Goal: Task Accomplishment & Management: Manage account settings

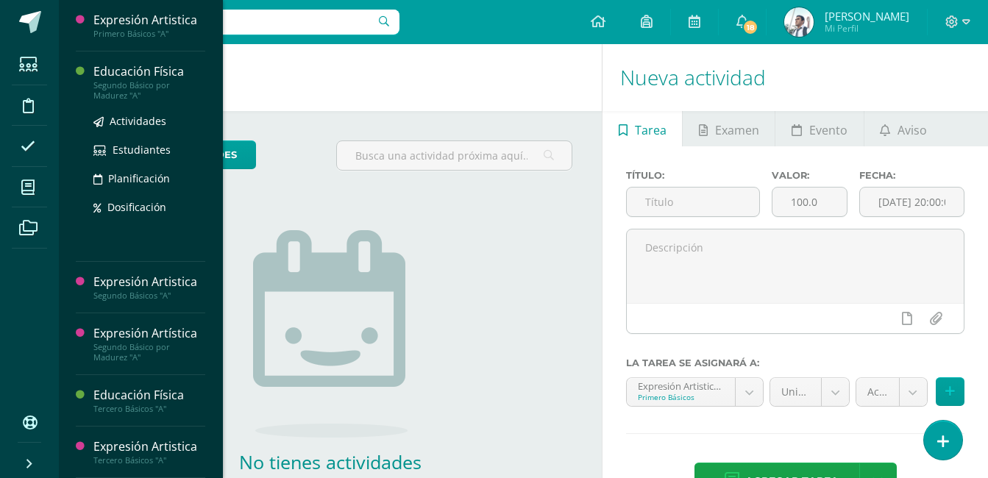
click at [140, 71] on div "Educación Física" at bounding box center [149, 71] width 112 height 17
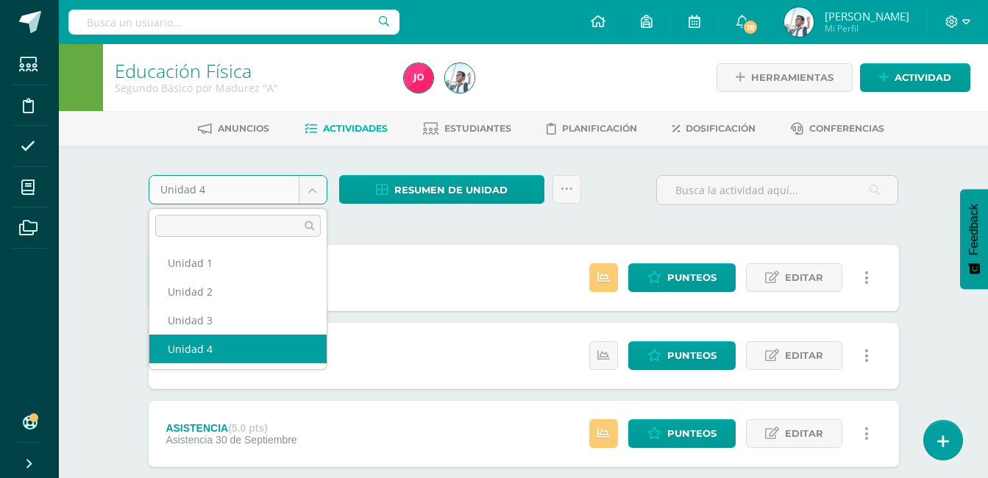
click at [251, 191] on body "Estudiantes Disciplina Asistencia Mis cursos Archivos Soporte Ayuda Reportar un…" at bounding box center [494, 477] width 988 height 954
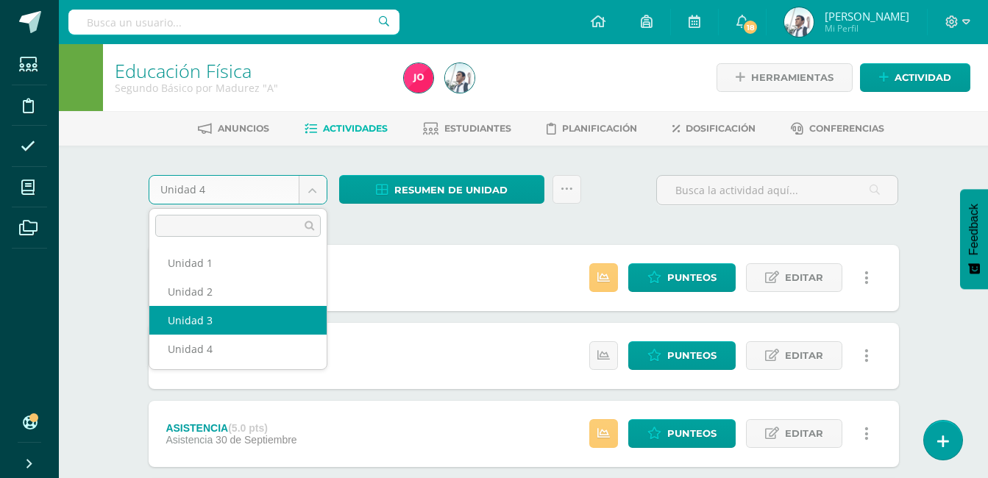
select select "Unidad 3"
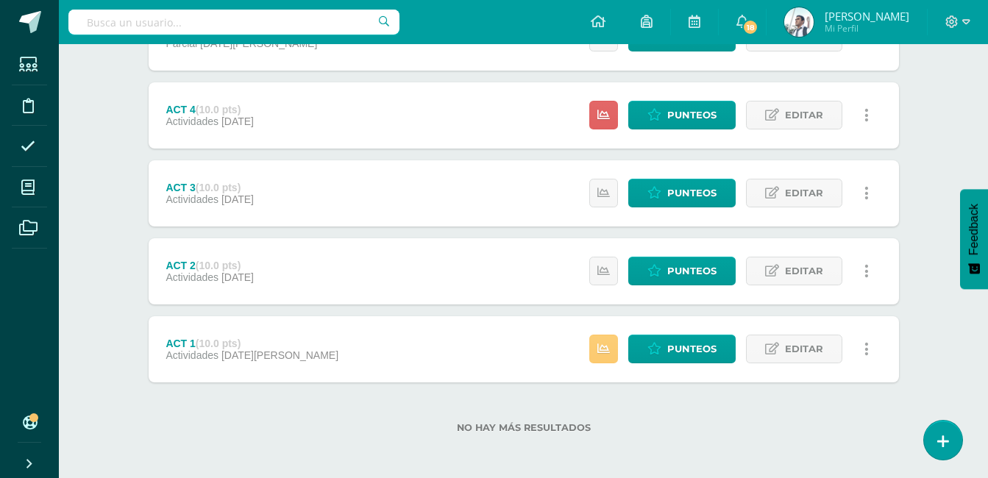
scroll to position [477, 0]
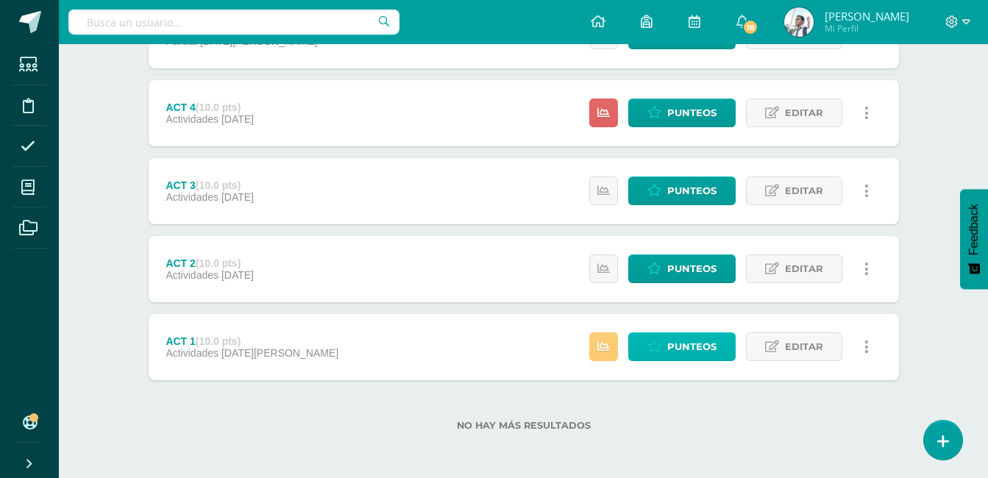
click at [661, 348] on icon at bounding box center [654, 346] width 14 height 13
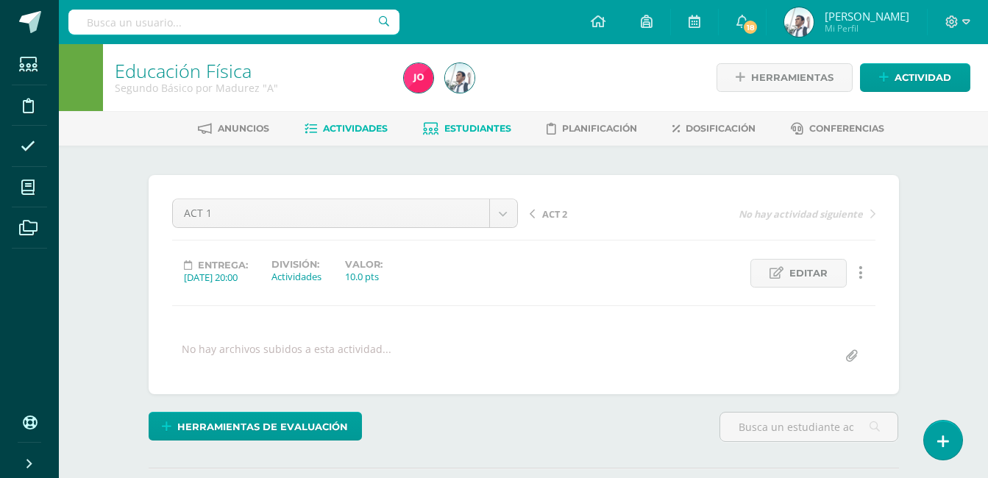
click at [488, 138] on link "Estudiantes" at bounding box center [467, 129] width 88 height 24
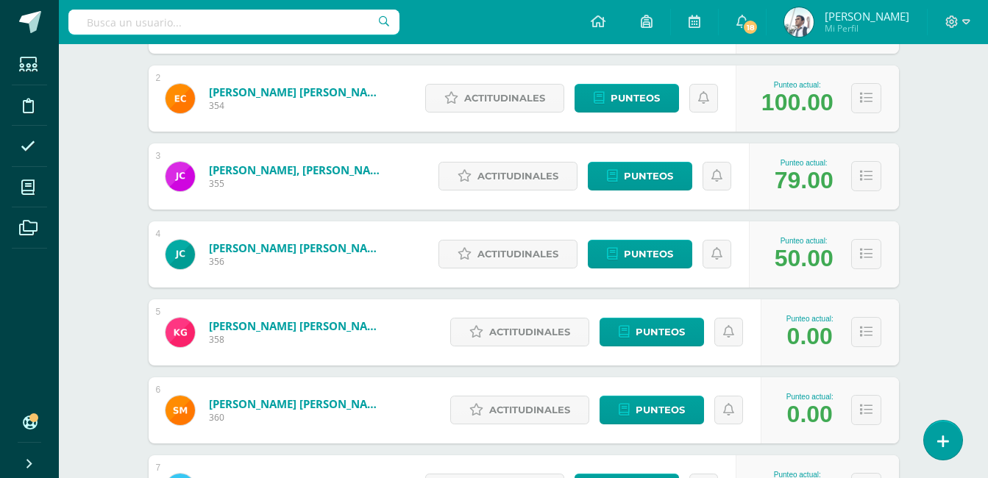
scroll to position [341, 0]
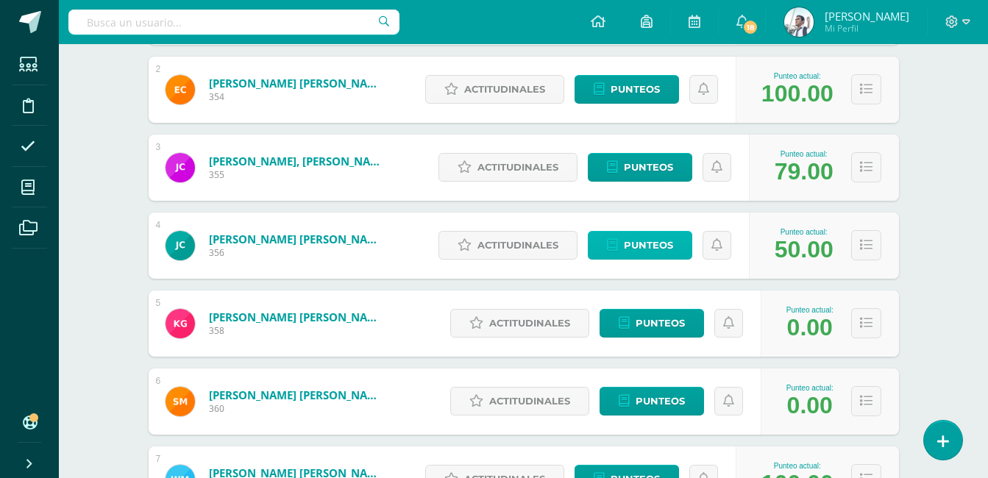
click at [623, 242] on link "Punteos" at bounding box center [640, 245] width 104 height 29
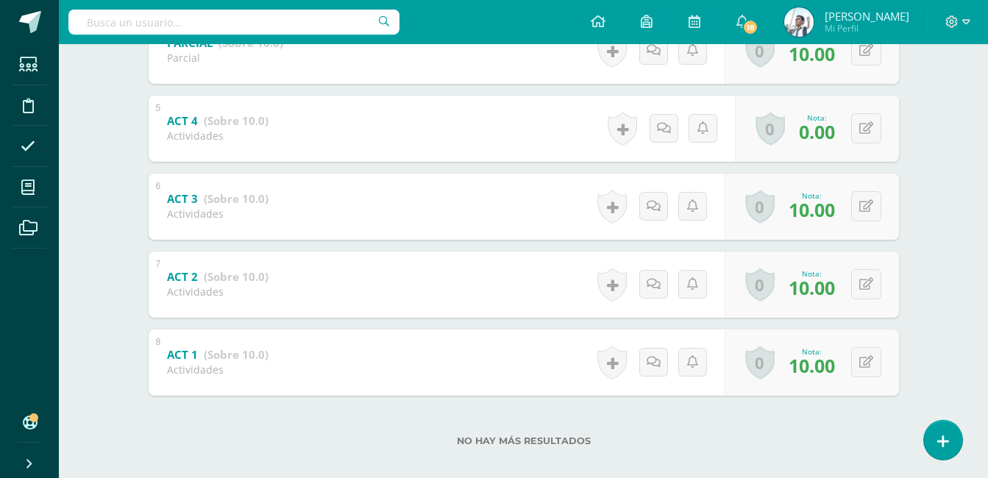
scroll to position [599, 0]
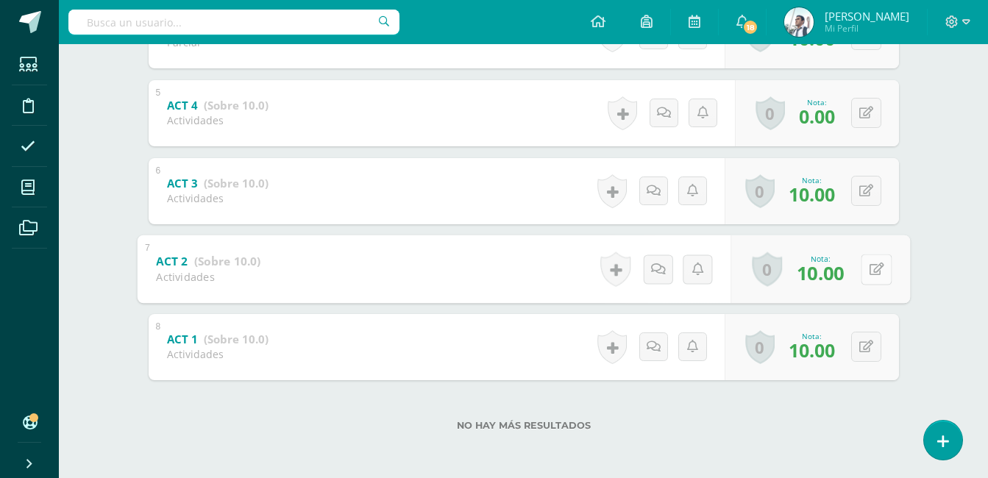
click at [854, 266] on div "0 Logros Logros obtenidos Aún no hay logros agregados Nota: 10.00" at bounding box center [819, 269] width 179 height 68
click at [873, 274] on icon at bounding box center [875, 269] width 15 height 13
type input "8"
click at [860, 185] on button at bounding box center [866, 191] width 30 height 30
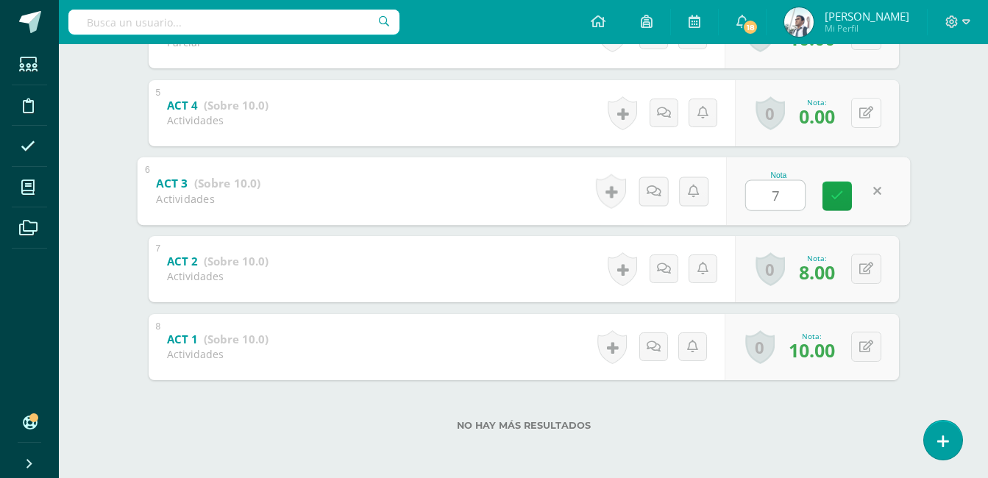
type input "7"
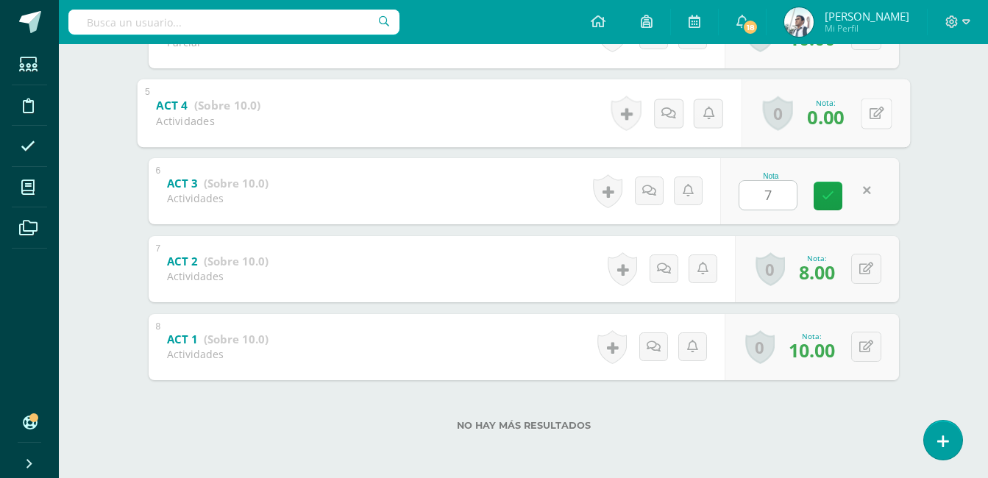
click at [871, 114] on icon at bounding box center [875, 113] width 15 height 13
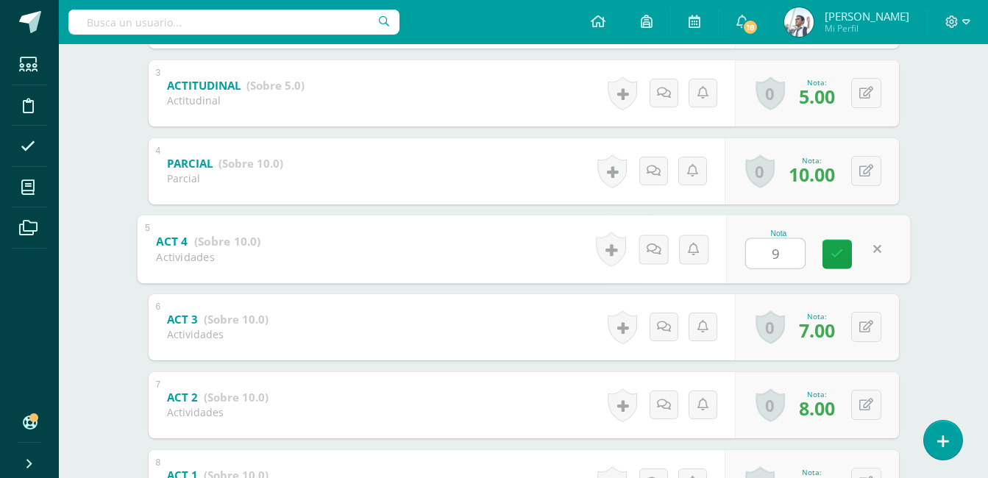
scroll to position [462, 0]
type input "9"
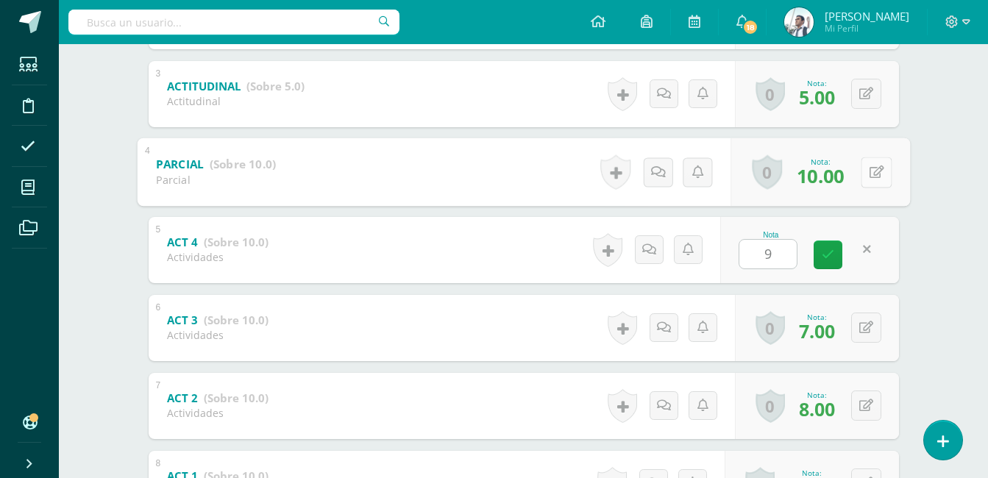
click at [866, 172] on button at bounding box center [875, 172] width 31 height 31
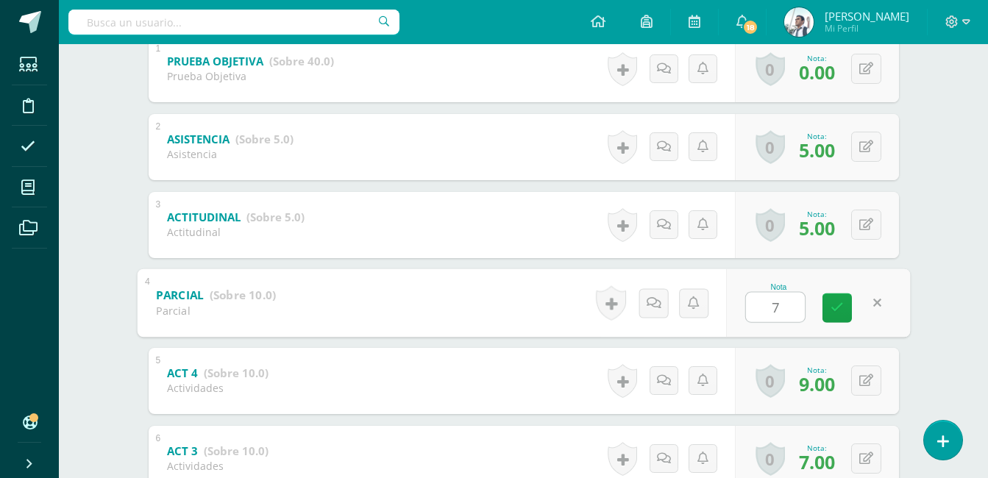
scroll to position [330, 0]
type input "7"
click at [864, 221] on button at bounding box center [866, 225] width 30 height 30
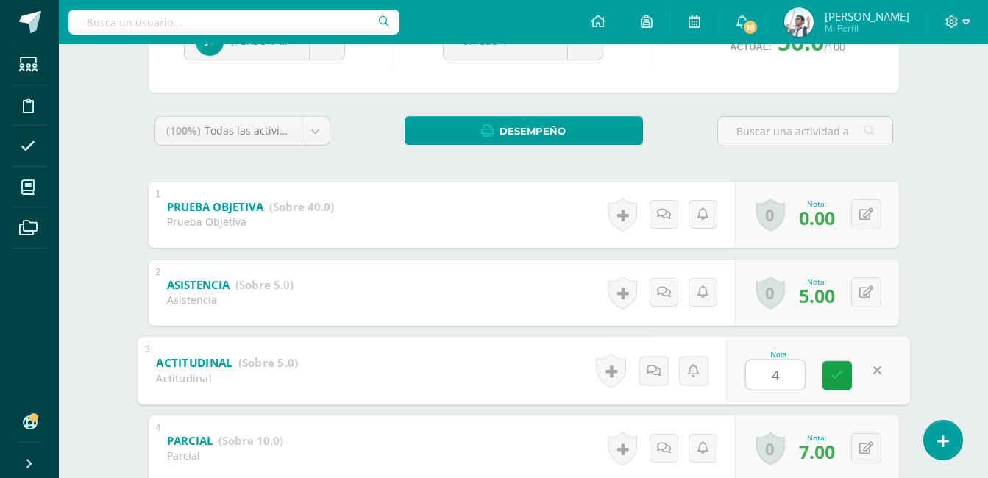
scroll to position [185, 0]
type input "4"
click at [867, 215] on icon at bounding box center [866, 215] width 14 height 13
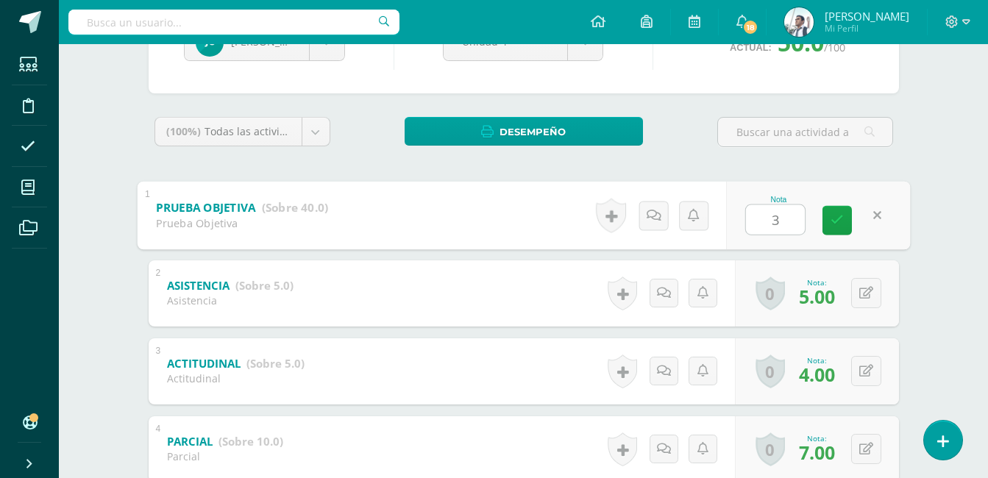
type input "30"
click at [844, 217] on link at bounding box center [836, 219] width 29 height 29
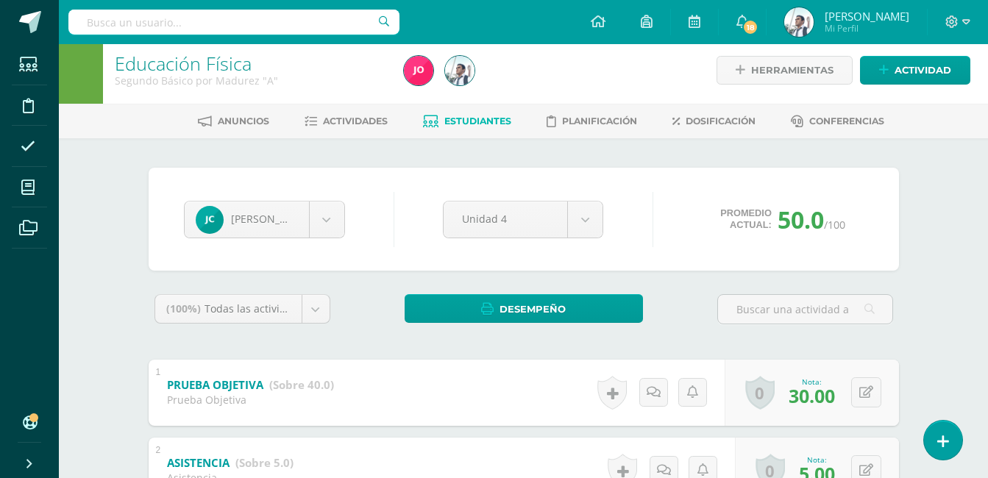
scroll to position [0, 0]
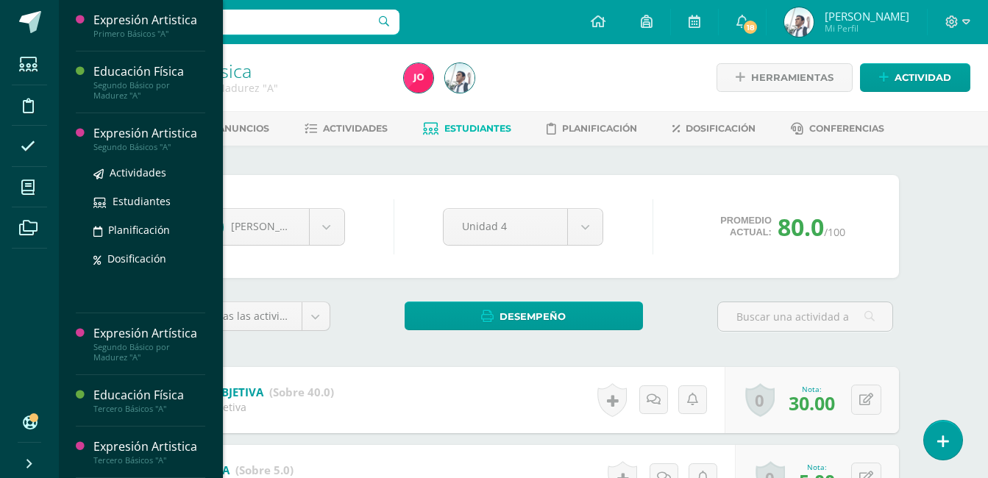
click at [165, 134] on div "Expresión Artistica" at bounding box center [149, 133] width 112 height 17
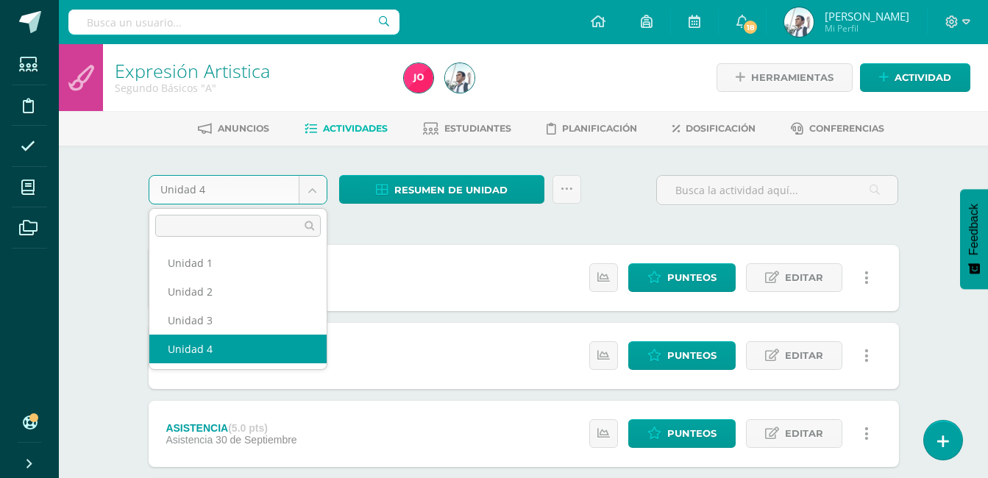
click at [204, 192] on body "Estudiantes Disciplina Asistencia Mis cursos Archivos Soporte Ayuda Reportar un…" at bounding box center [494, 477] width 988 height 954
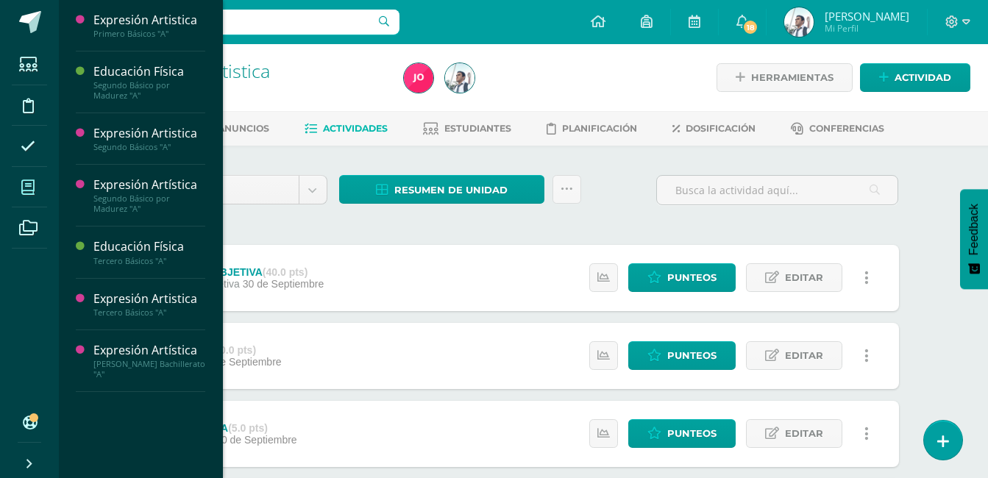
click at [29, 182] on body "Estudiantes Disciplina Asistencia Mis cursos Archivos Soporte Ayuda Reportar un…" at bounding box center [494, 477] width 988 height 954
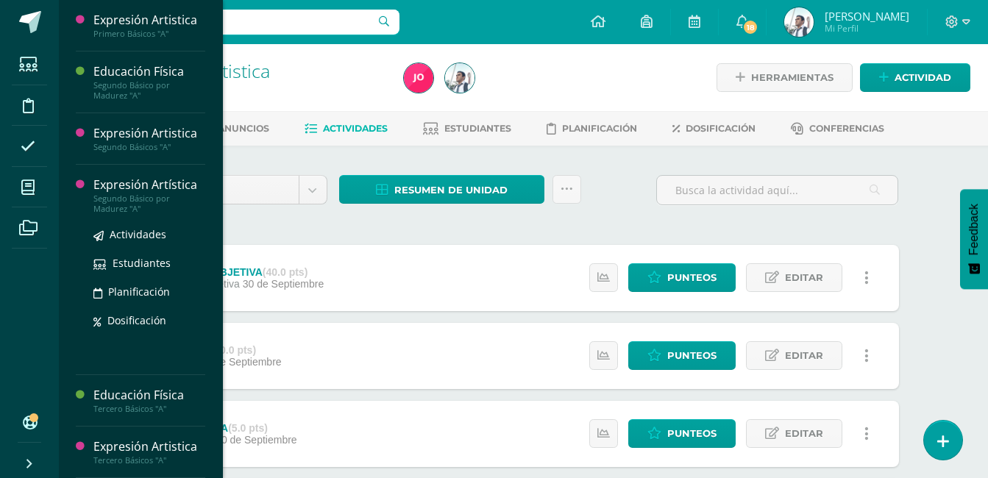
click at [98, 185] on div "Expresión Artística" at bounding box center [149, 184] width 112 height 17
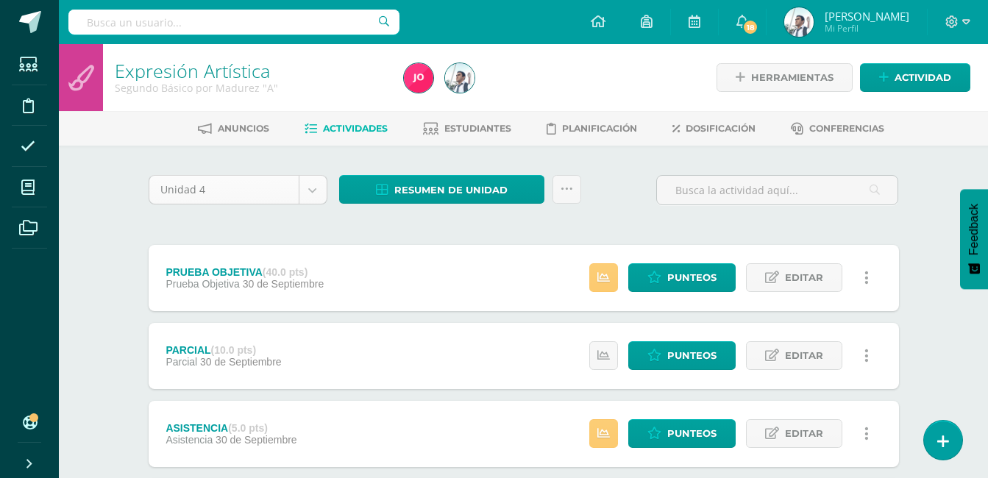
click at [266, 196] on body "Estudiantes Disciplina Asistencia Mis cursos Archivos Soporte Ayuda Reportar un…" at bounding box center [494, 477] width 988 height 954
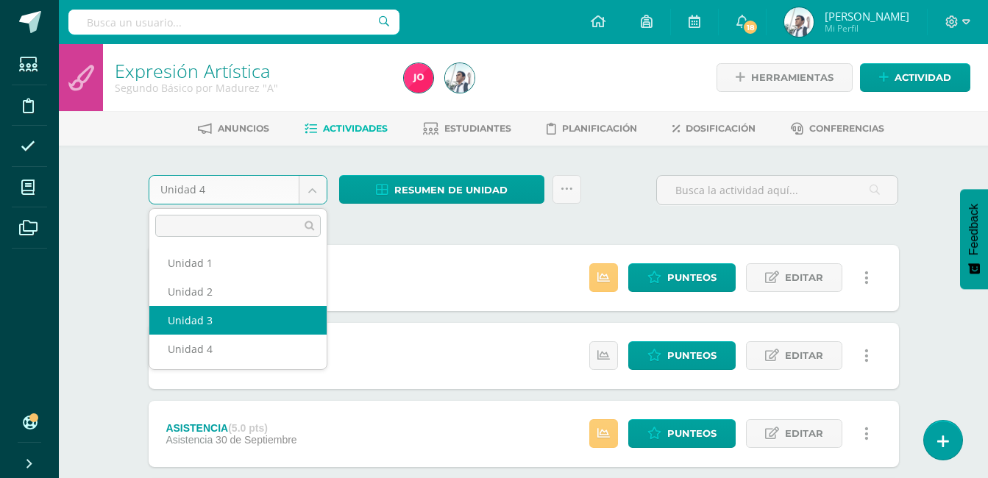
select select "Unidad 3"
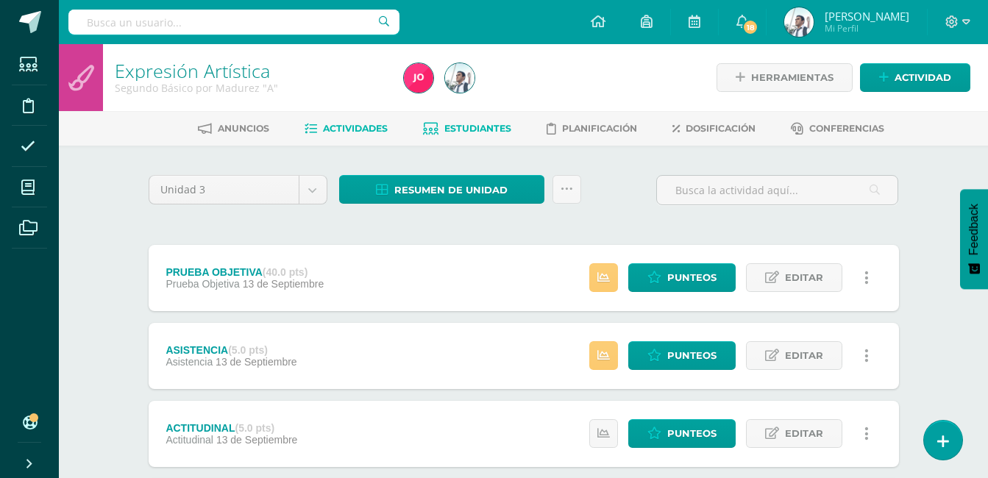
click at [493, 129] on span "Estudiantes" at bounding box center [477, 128] width 67 height 11
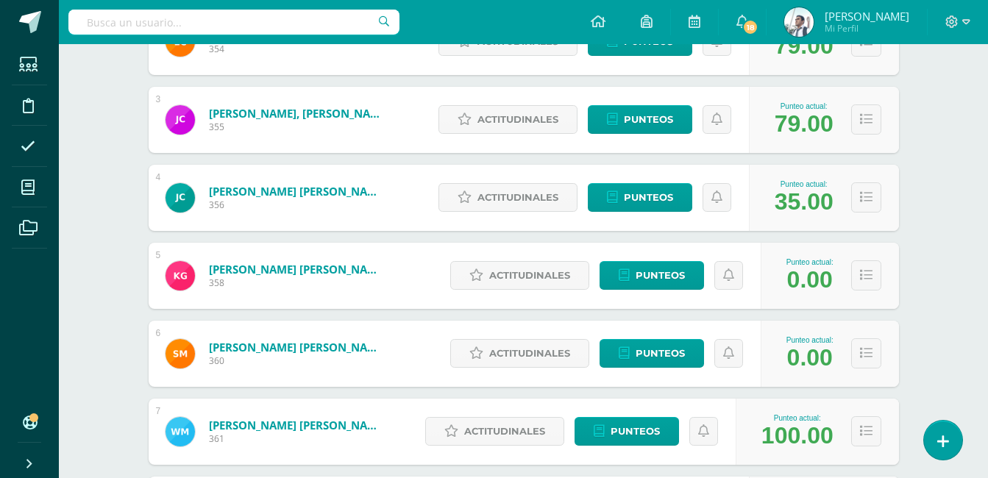
scroll to position [390, 0]
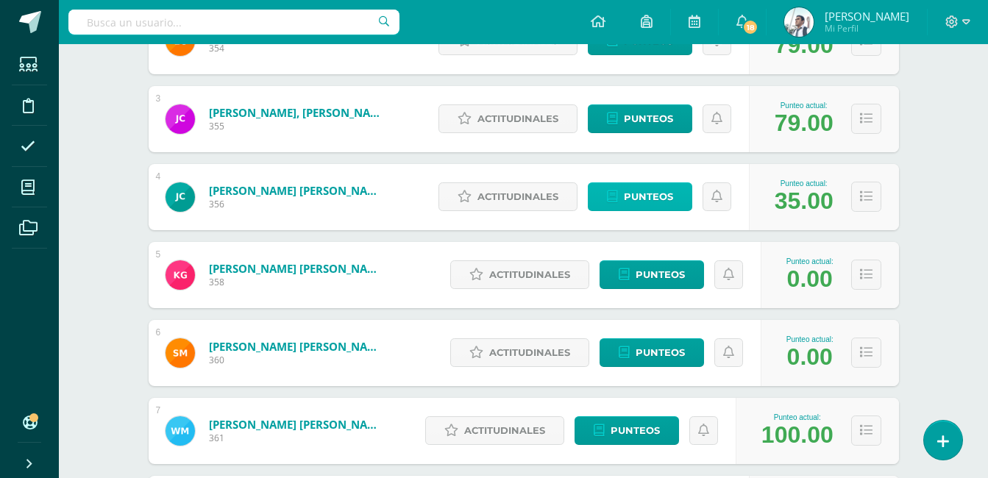
click at [633, 192] on span "Punteos" at bounding box center [648, 196] width 49 height 27
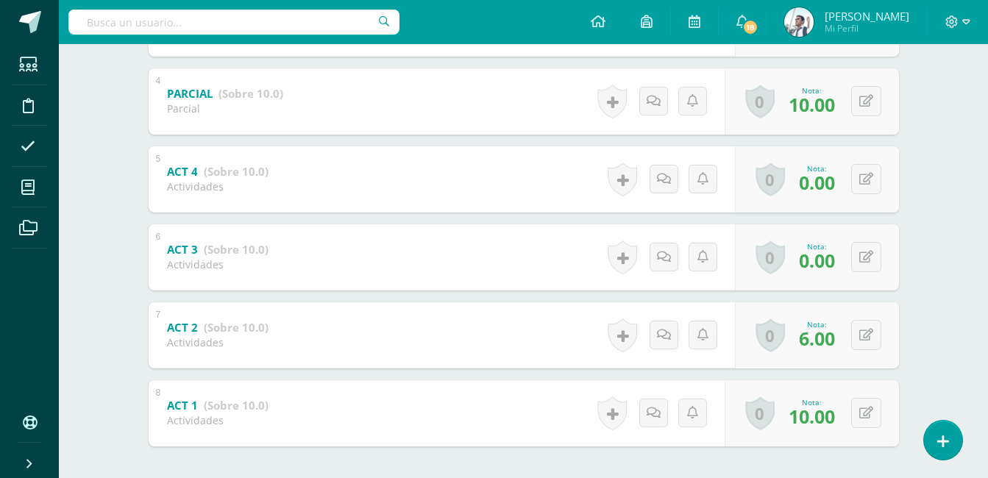
scroll to position [599, 0]
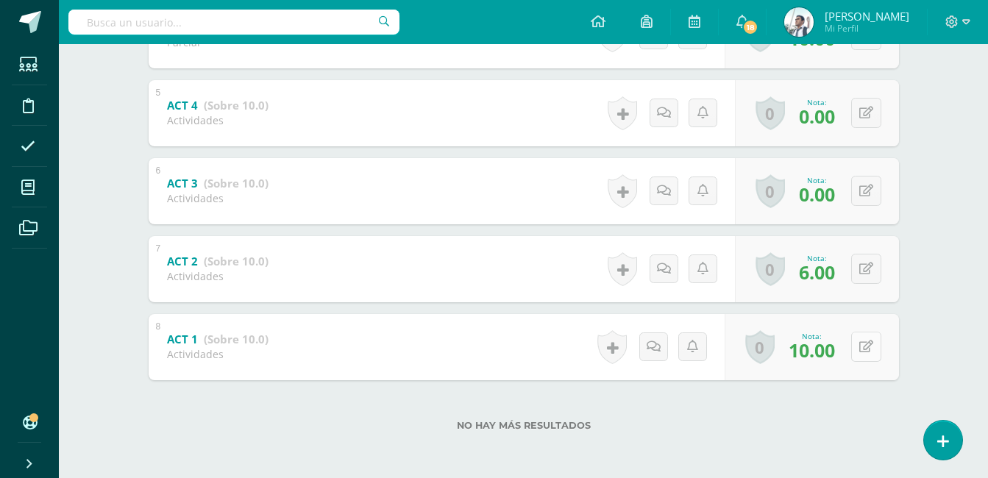
click at [879, 346] on button at bounding box center [866, 347] width 30 height 30
type input "8"
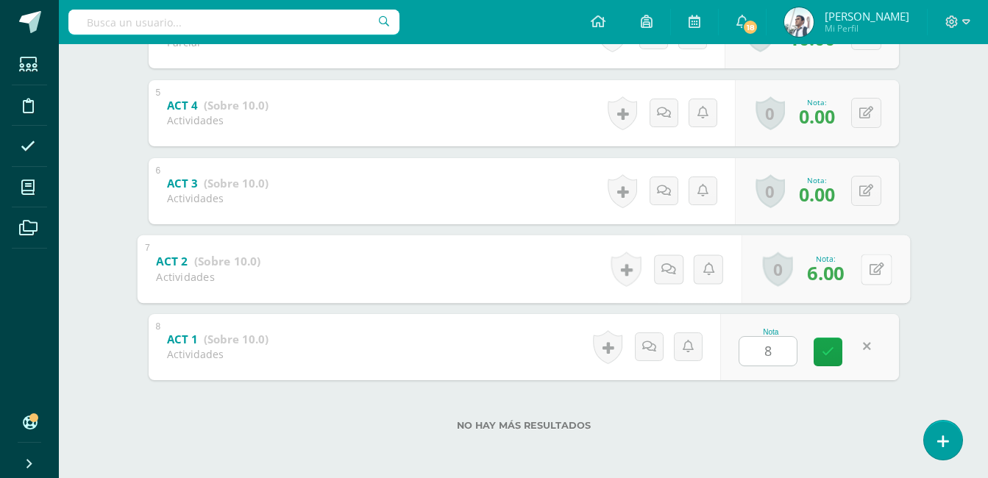
click at [868, 268] on icon at bounding box center [875, 269] width 15 height 13
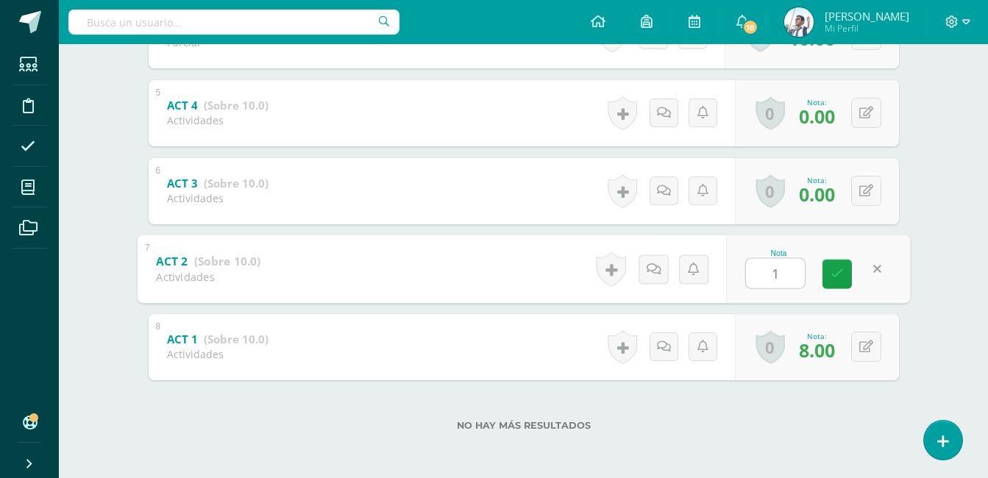
type input "10"
click at [837, 278] on icon at bounding box center [836, 274] width 13 height 13
click at [874, 196] on button at bounding box center [866, 191] width 30 height 30
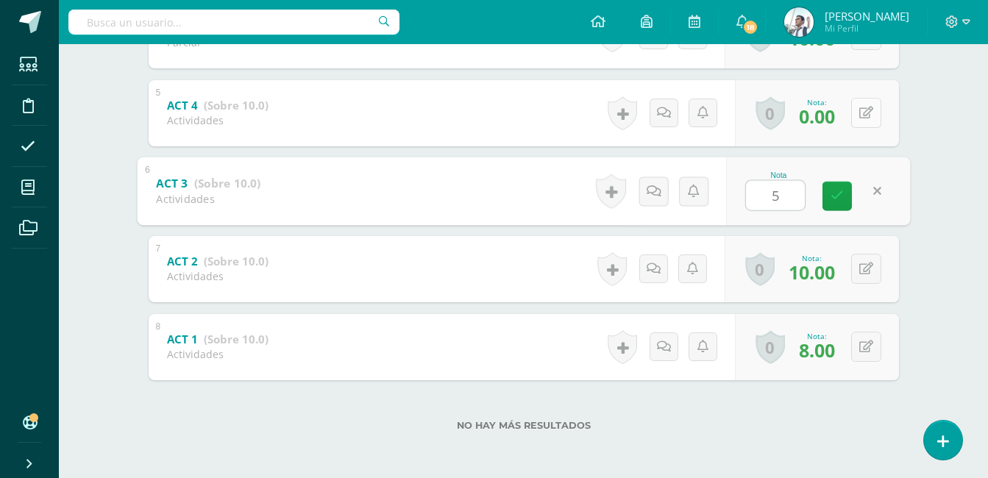
type input "5"
click at [877, 115] on button at bounding box center [866, 113] width 30 height 30
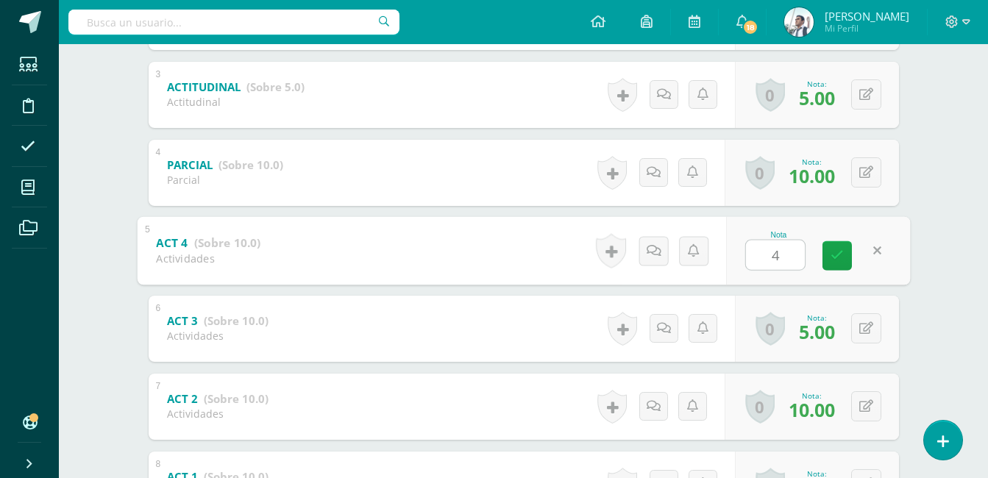
scroll to position [446, 0]
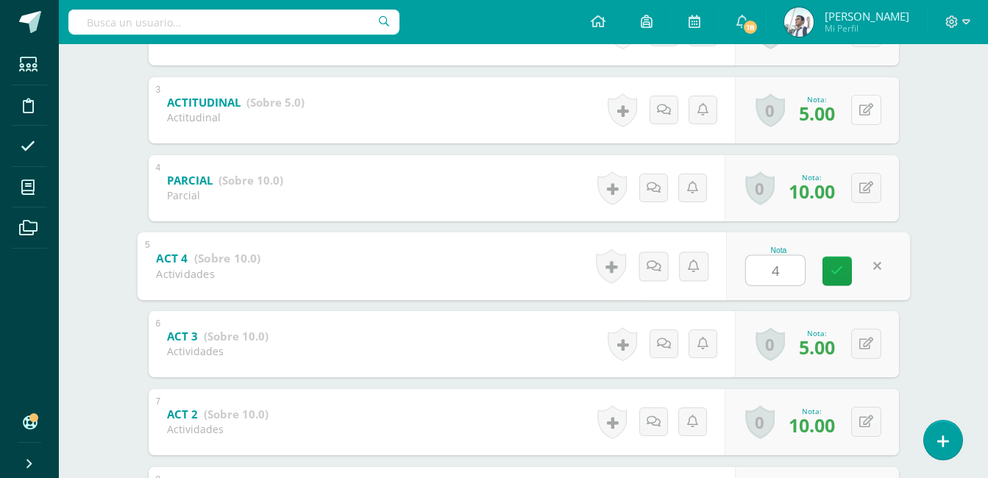
type input "4"
click at [863, 105] on button at bounding box center [866, 110] width 30 height 30
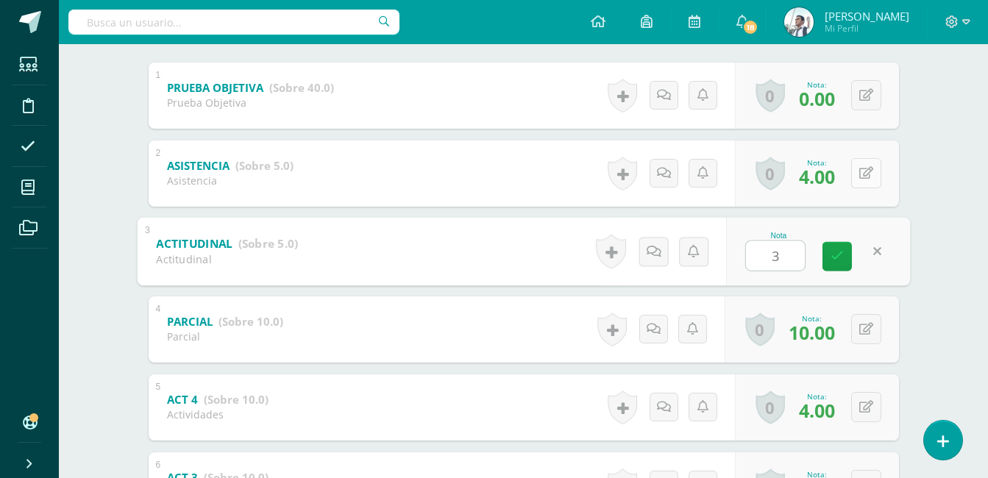
scroll to position [302, 0]
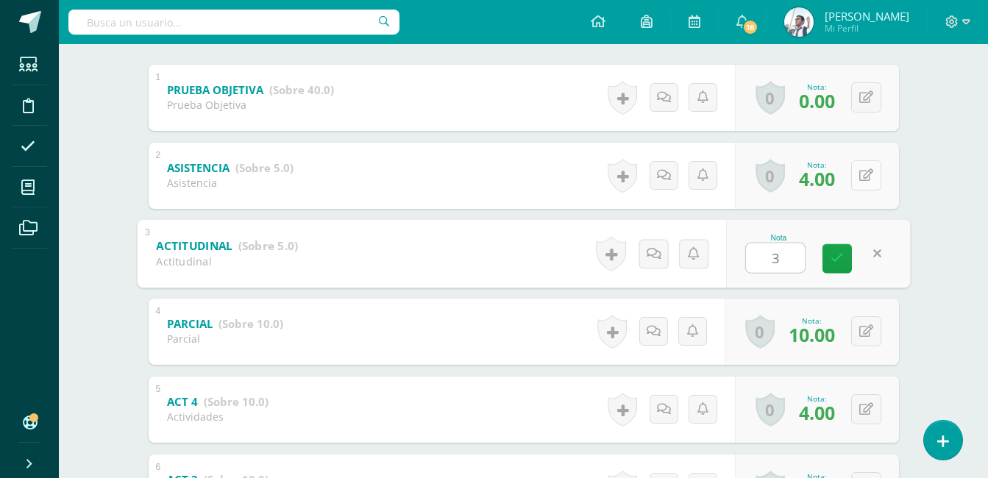
type input "3"
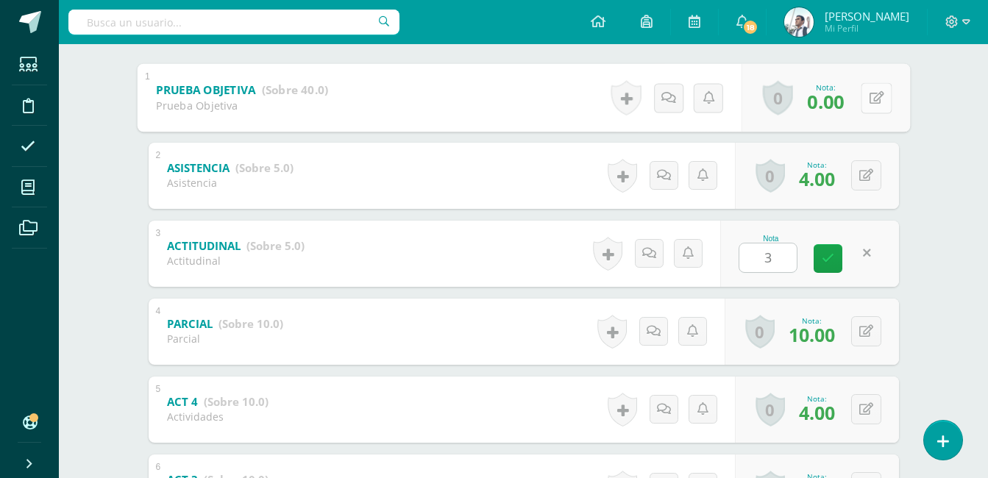
click at [866, 89] on button at bounding box center [875, 97] width 31 height 31
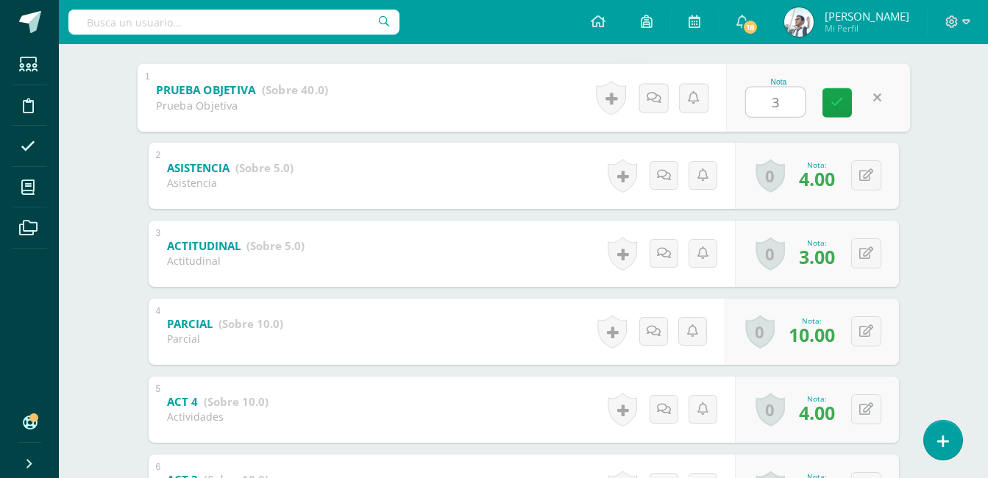
type input "30"
click at [829, 99] on link at bounding box center [836, 102] width 29 height 29
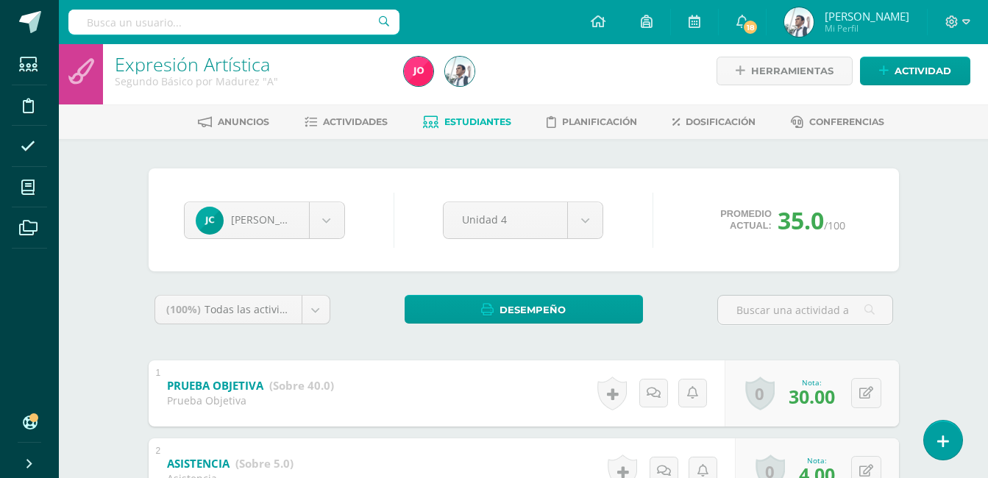
scroll to position [0, 0]
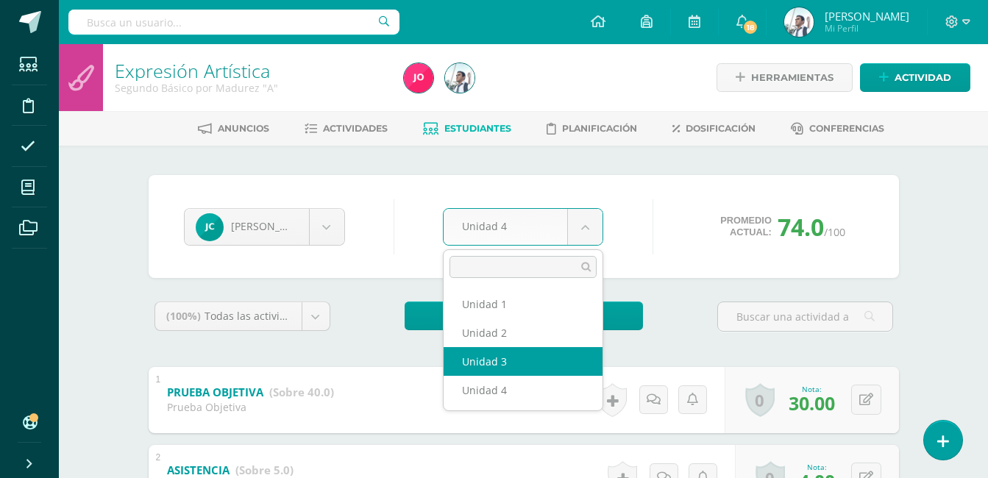
select select "Unidad 3"
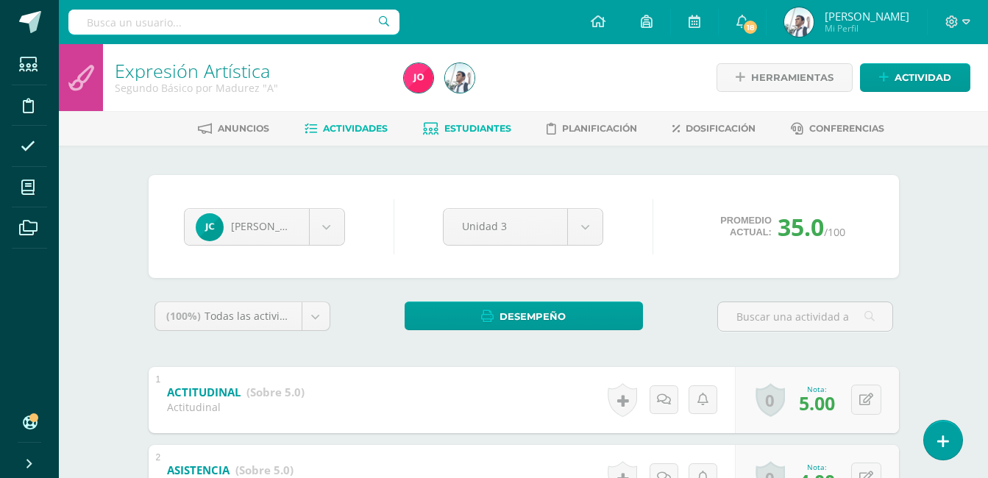
click at [363, 128] on span "Actividades" at bounding box center [355, 128] width 65 height 11
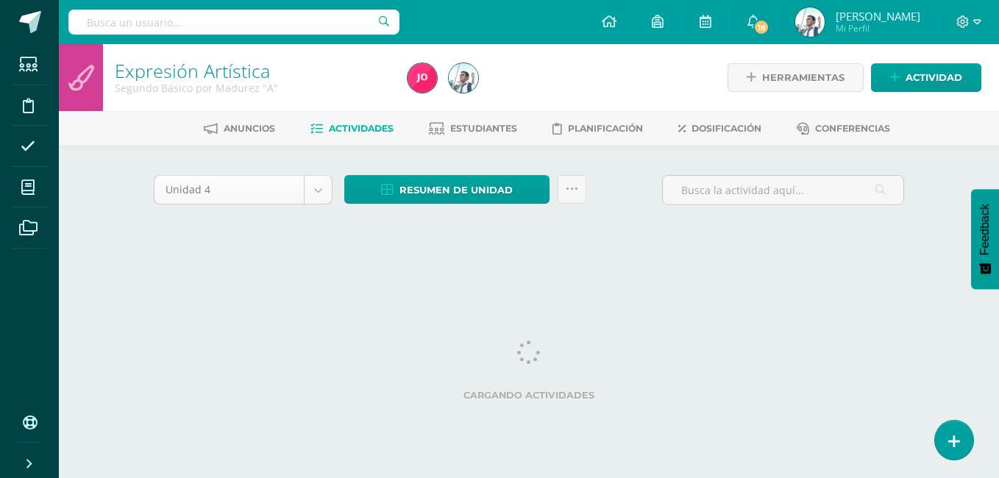
click at [263, 191] on body "Estudiantes Disciplina Asistencia Mis cursos Archivos Soporte Ayuda Reportar un…" at bounding box center [499, 137] width 999 height 274
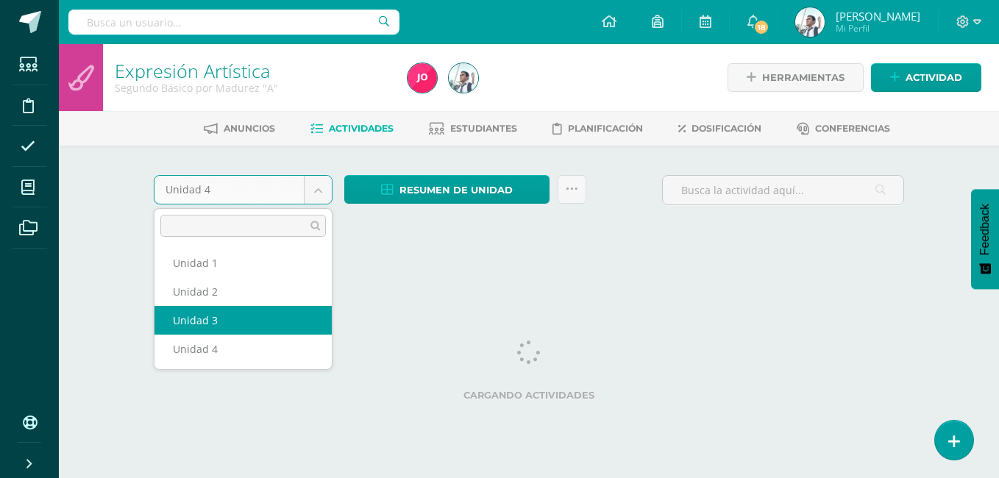
select select "Unidad 3"
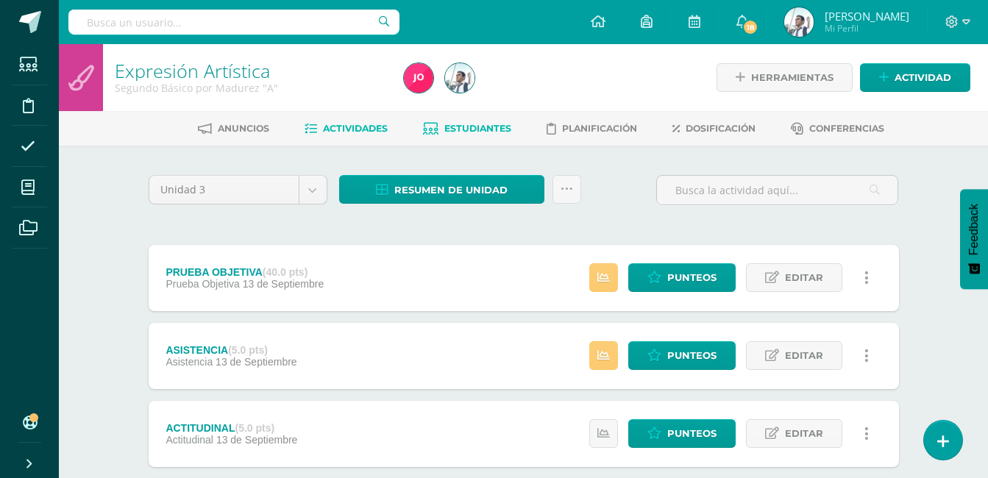
click at [465, 118] on link "Estudiantes" at bounding box center [467, 129] width 88 height 24
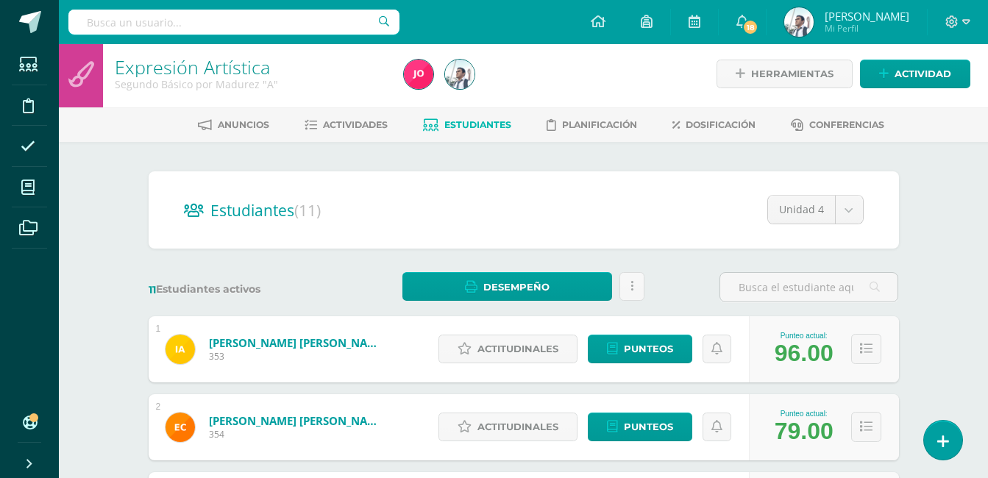
scroll to position [3, 0]
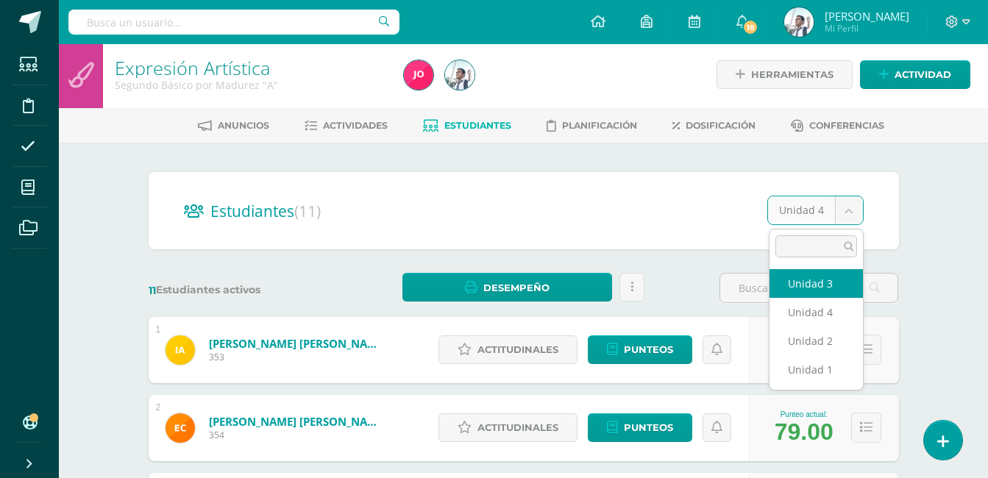
select select "/dashboard/teacher/section/352/students/?unit=19822"
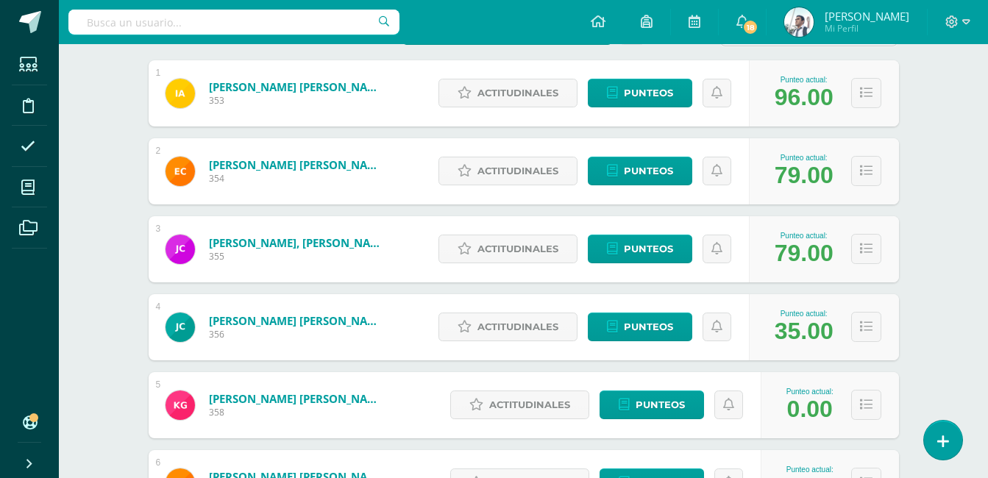
scroll to position [262, 0]
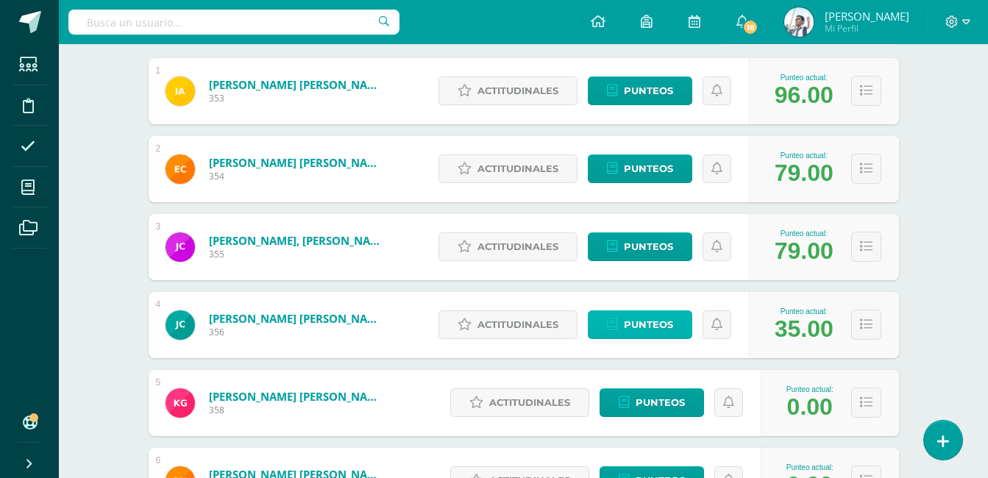
click at [660, 328] on span "Punteos" at bounding box center [648, 324] width 49 height 27
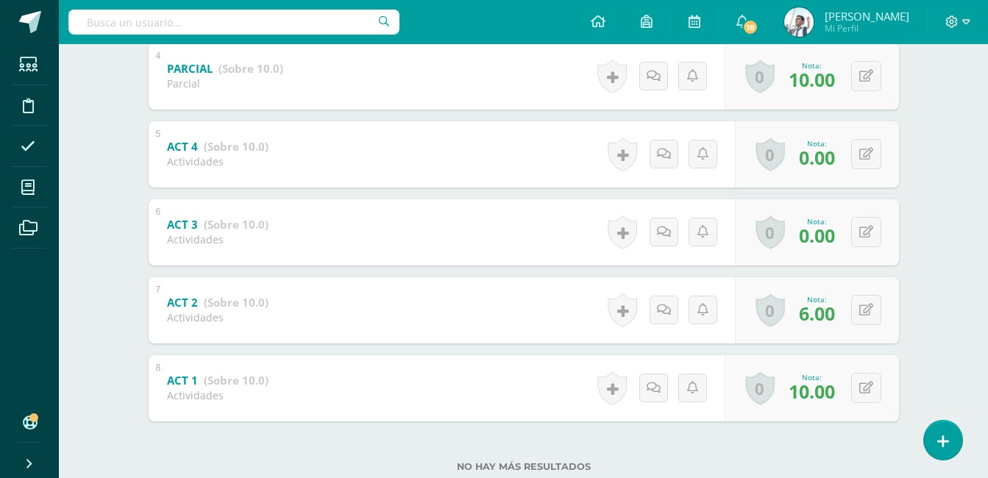
scroll to position [558, 0]
click at [871, 384] on icon at bounding box center [875, 387] width 15 height 13
type input "8"
click at [871, 308] on icon at bounding box center [866, 309] width 14 height 13
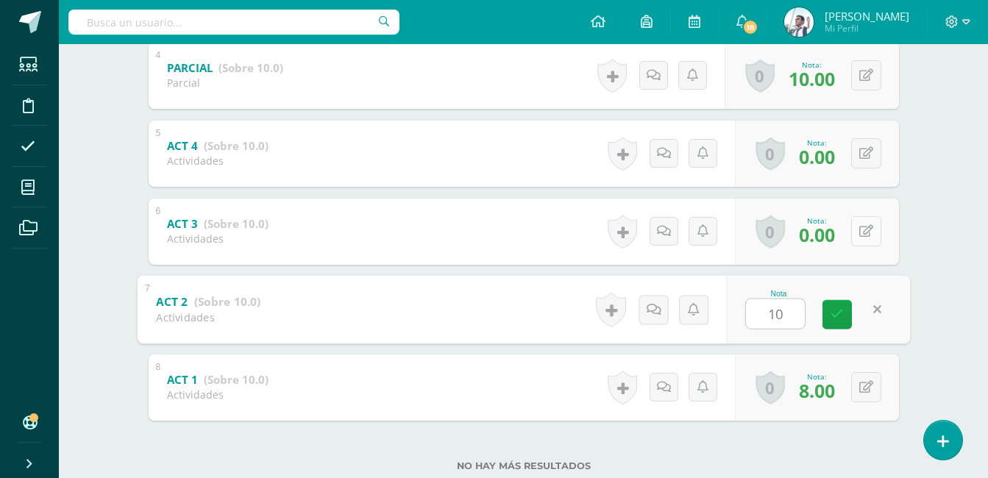
type input "10"
click at [865, 235] on button at bounding box center [866, 231] width 30 height 30
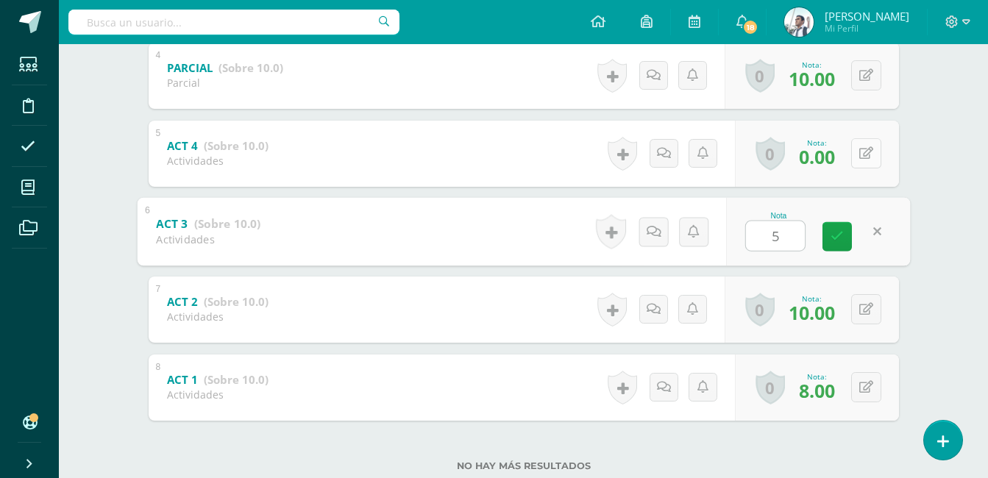
type input "5"
click at [859, 159] on button at bounding box center [866, 153] width 30 height 30
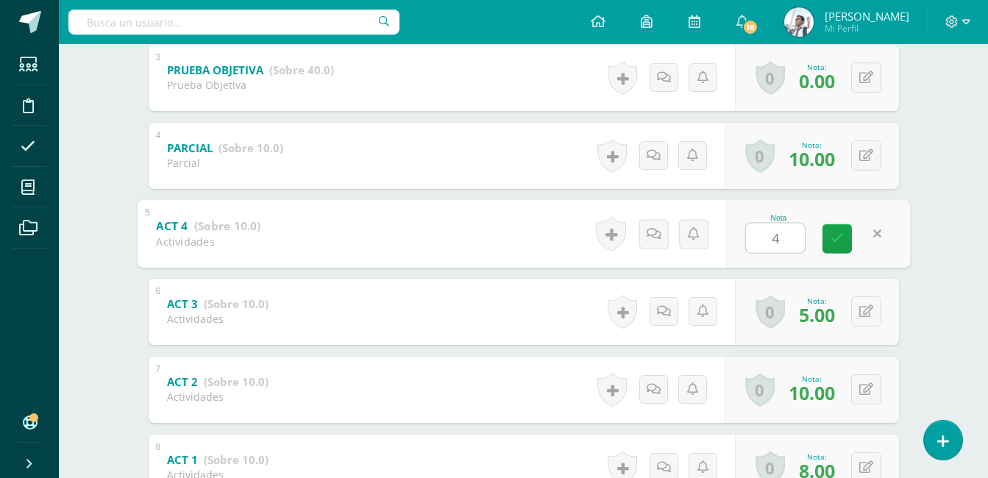
scroll to position [473, 0]
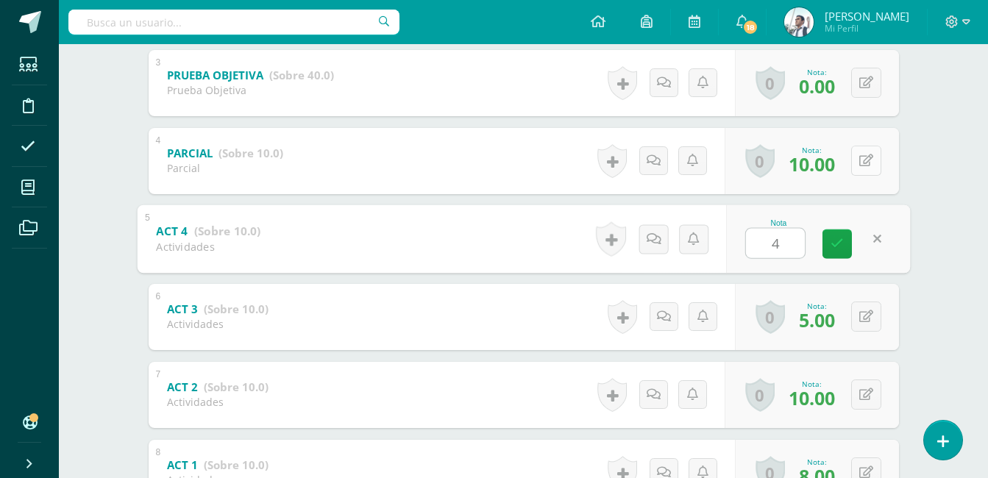
type input "4"
click at [866, 159] on button at bounding box center [866, 161] width 30 height 30
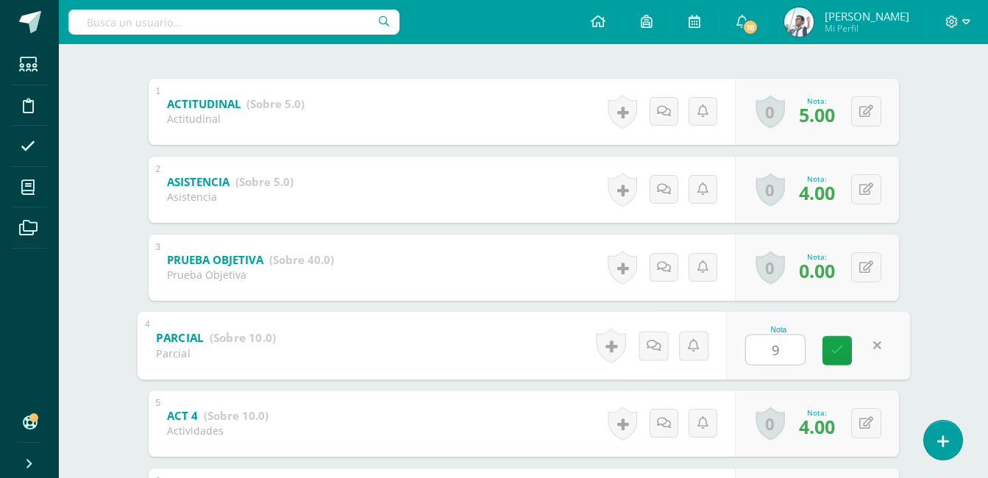
scroll to position [288, 0]
type input "9"
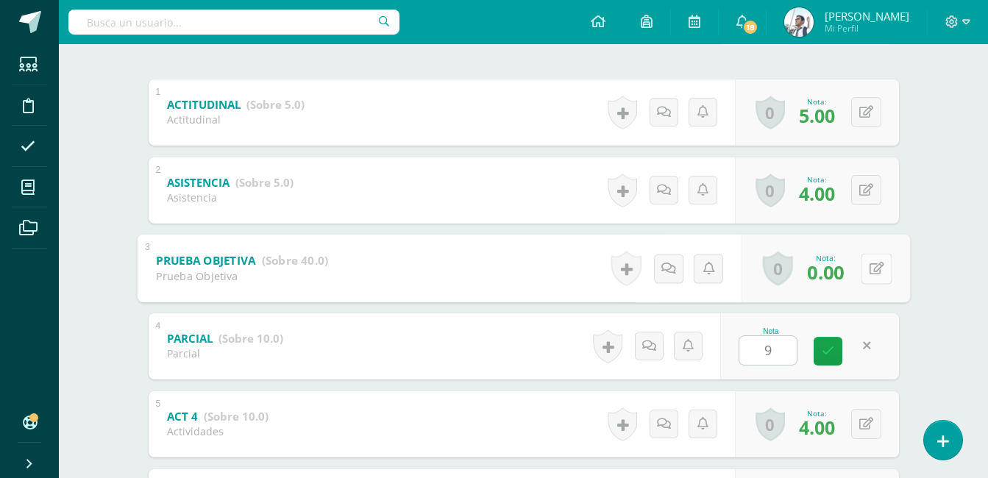
click at [872, 263] on button at bounding box center [875, 268] width 31 height 31
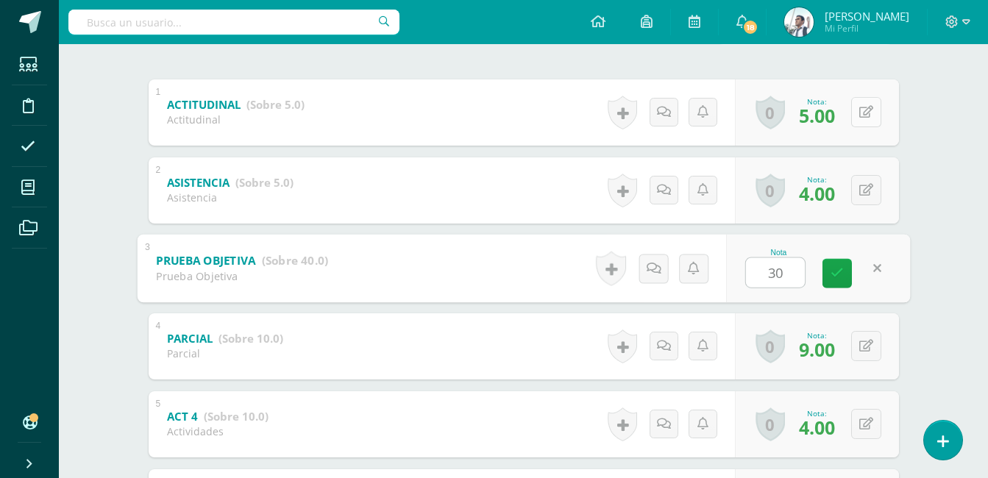
type input "30"
click at [869, 117] on icon at bounding box center [866, 112] width 14 height 13
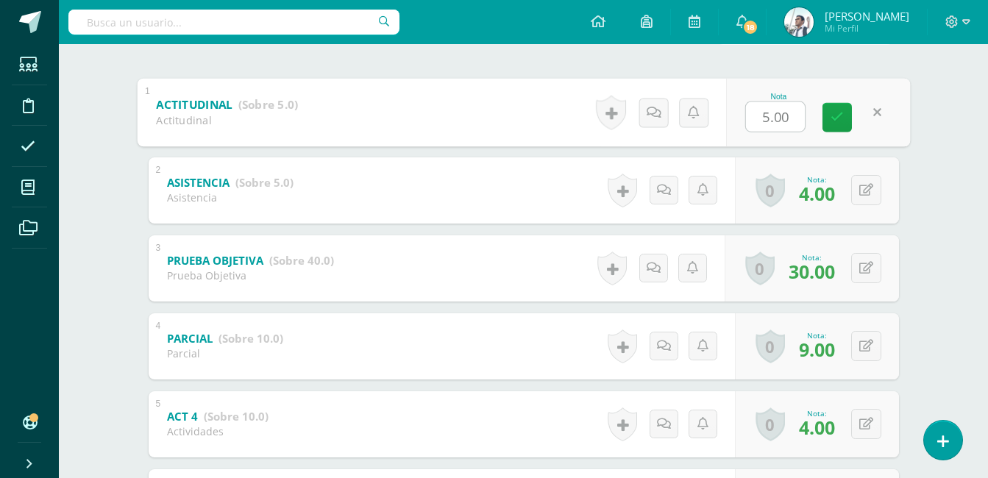
type input "3"
click at [832, 118] on icon at bounding box center [836, 117] width 13 height 13
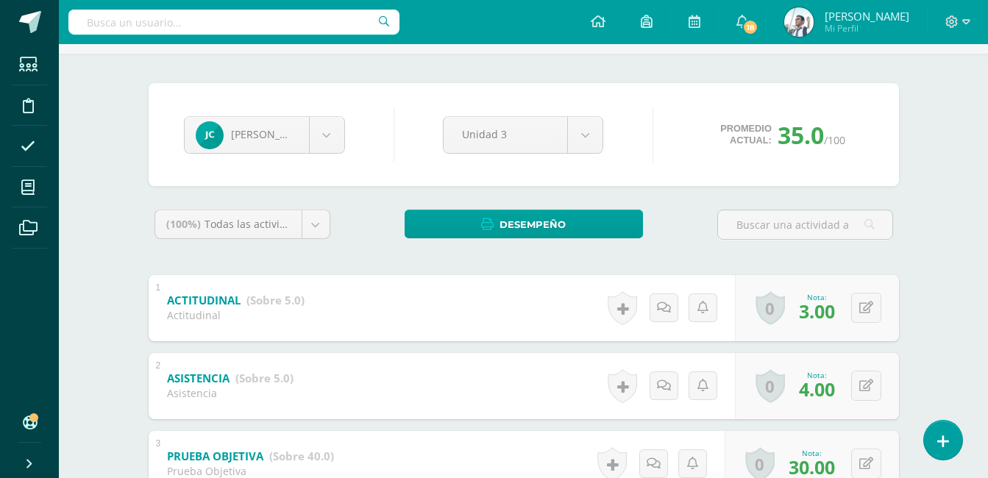
scroll to position [0, 0]
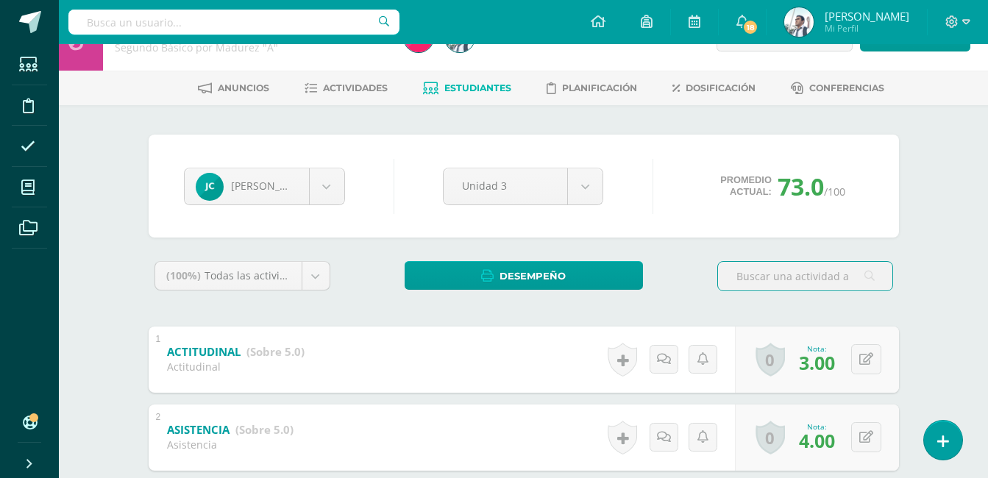
scroll to position [23, 0]
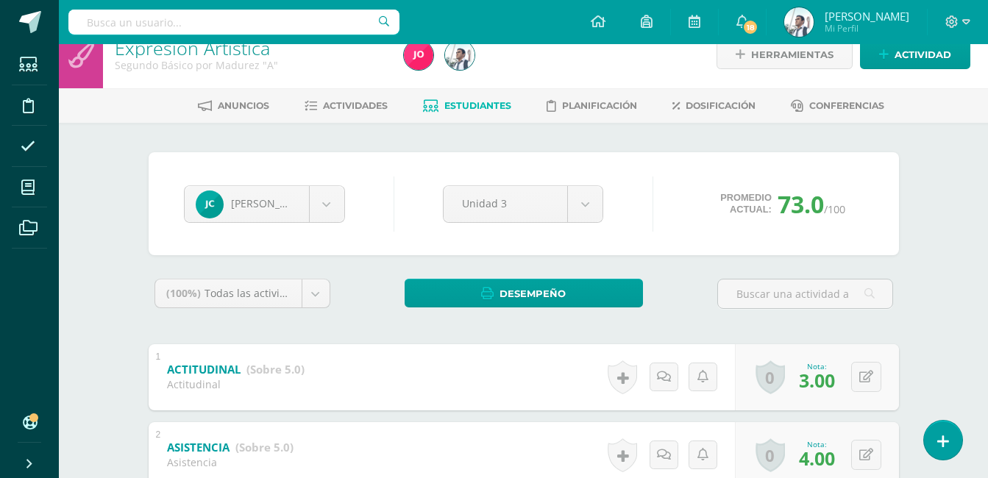
click at [705, 243] on div "Jazmín Colindres Iris Avila Edgar Charuc Jóse Chuni Jazmín Colindres Kimberli G…" at bounding box center [524, 203] width 750 height 103
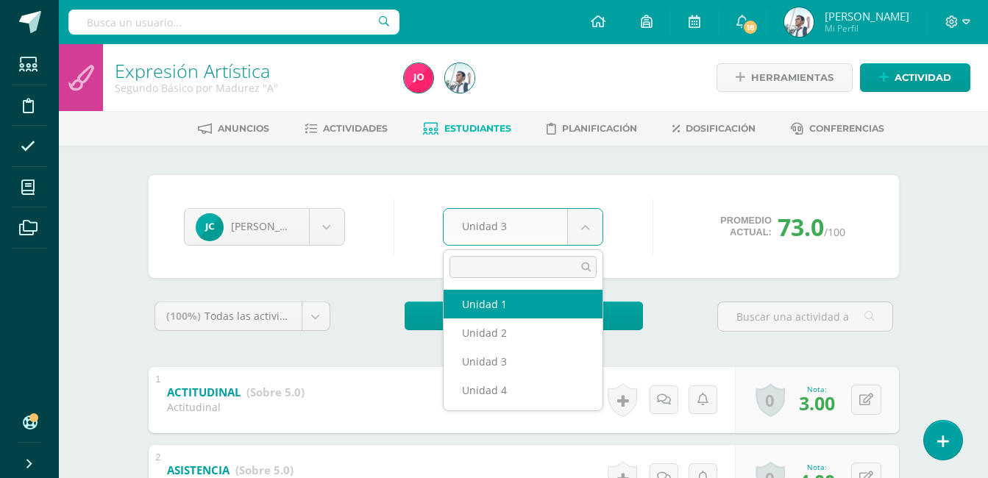
select select "Unidad 1"
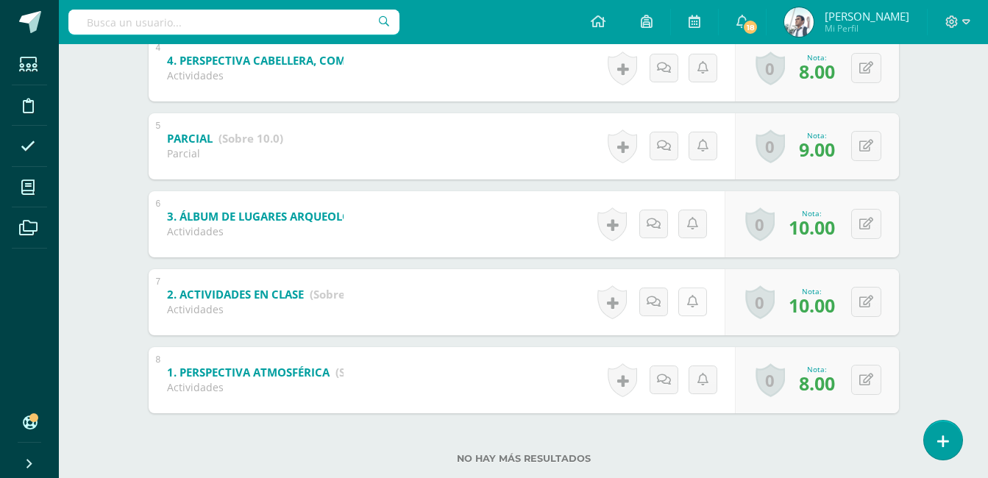
scroll to position [599, 0]
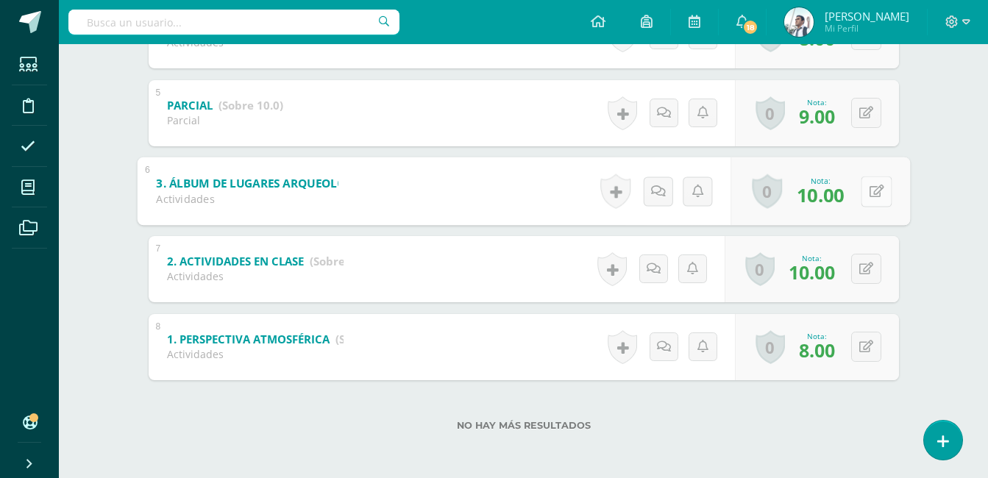
click at [866, 183] on button at bounding box center [875, 191] width 31 height 31
type input "5"
click at [872, 105] on button at bounding box center [866, 113] width 30 height 30
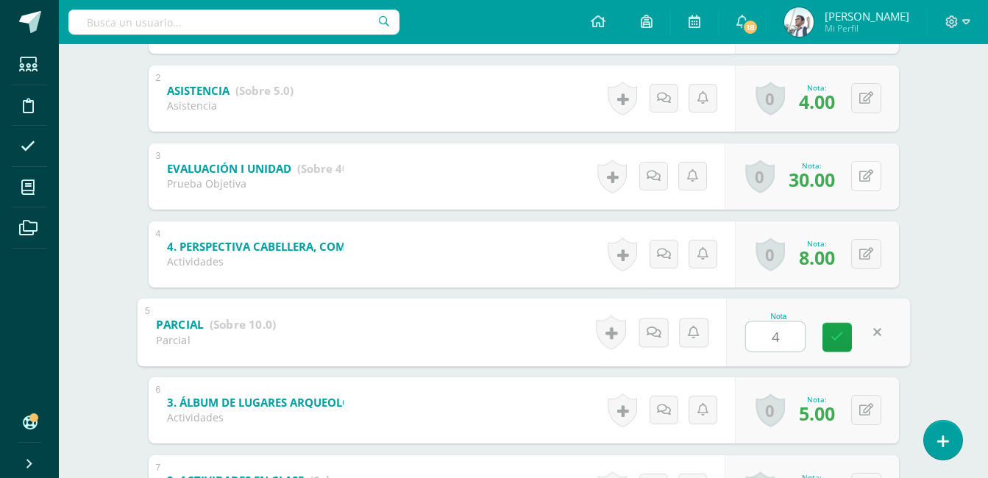
scroll to position [378, 0]
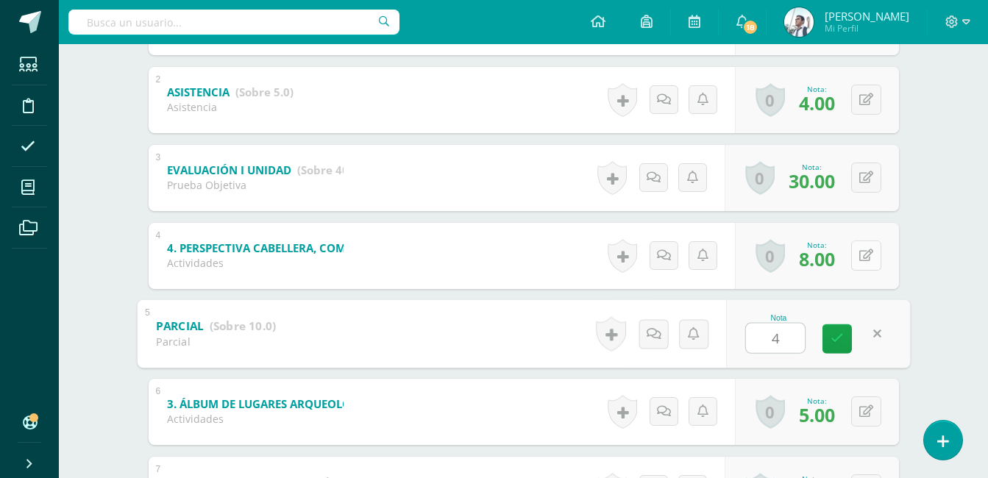
type input "4"
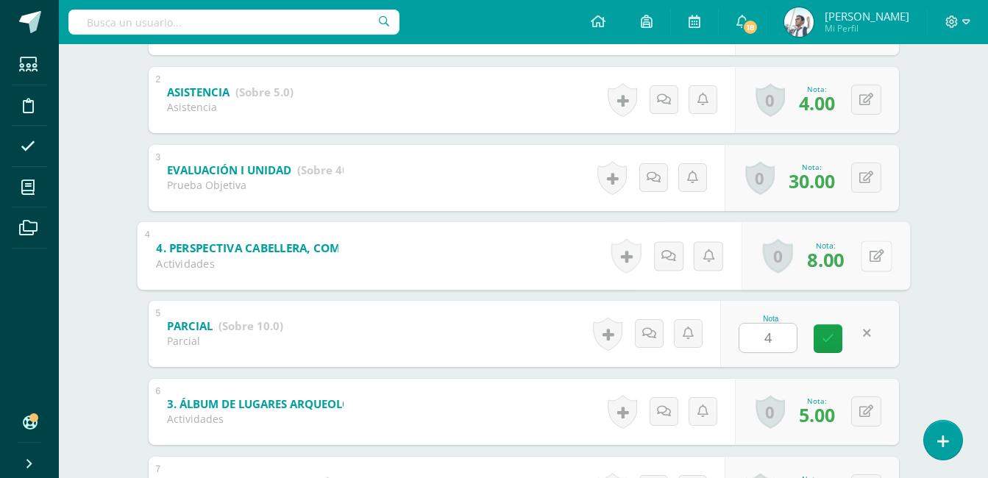
click at [871, 254] on icon at bounding box center [875, 255] width 15 height 13
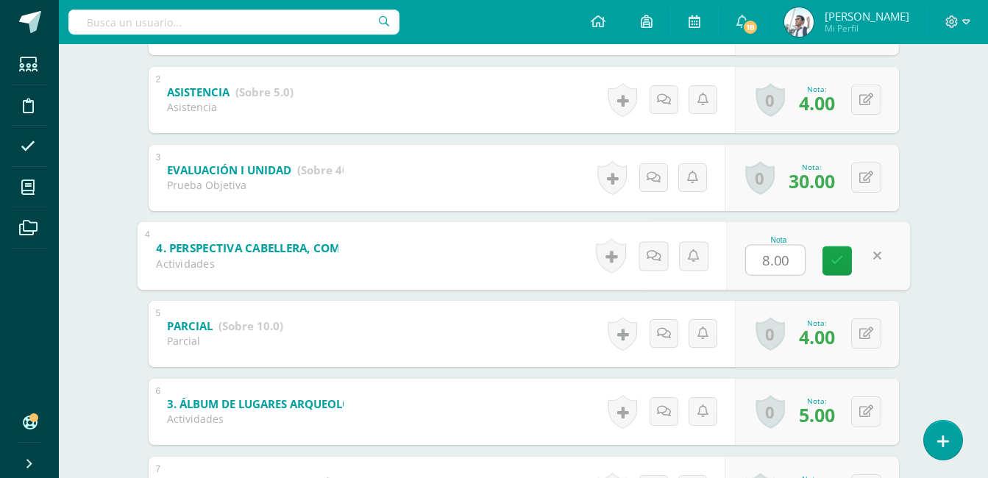
type input "9"
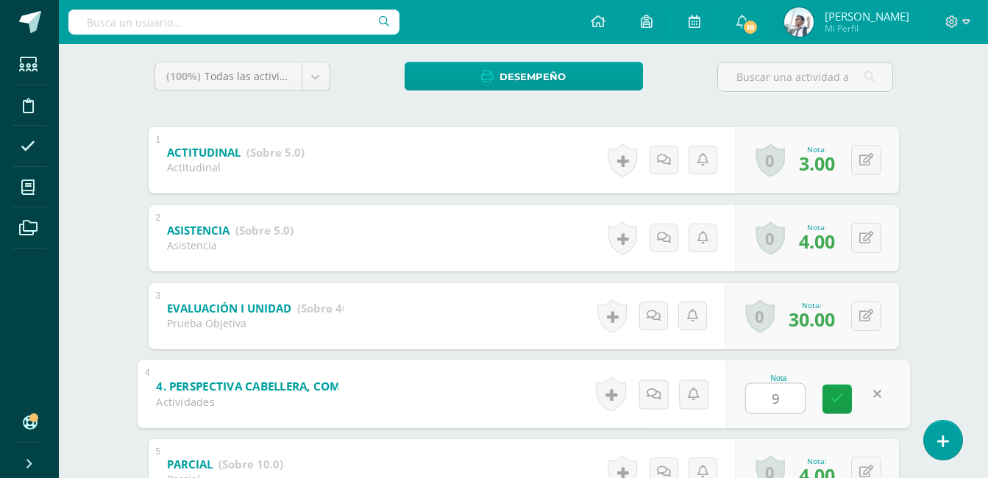
scroll to position [240, 0]
click at [834, 399] on icon at bounding box center [836, 398] width 13 height 13
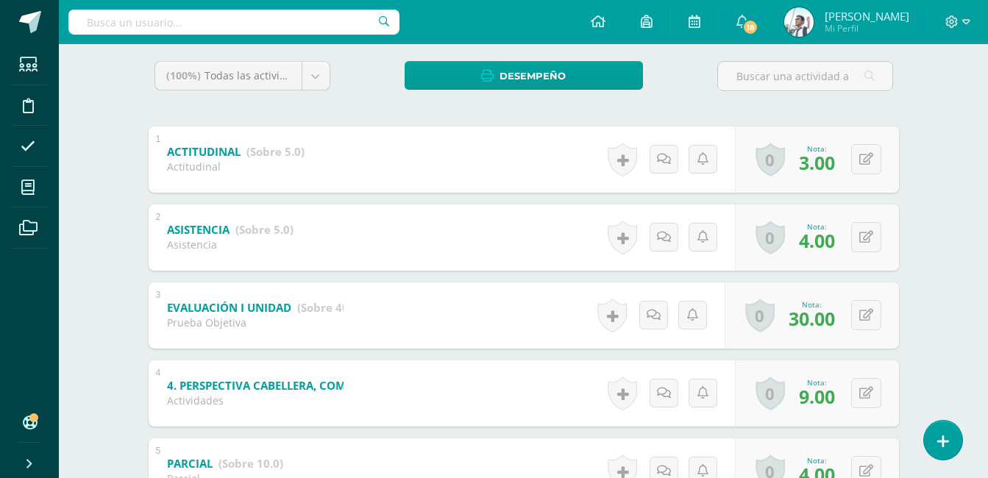
scroll to position [0, 0]
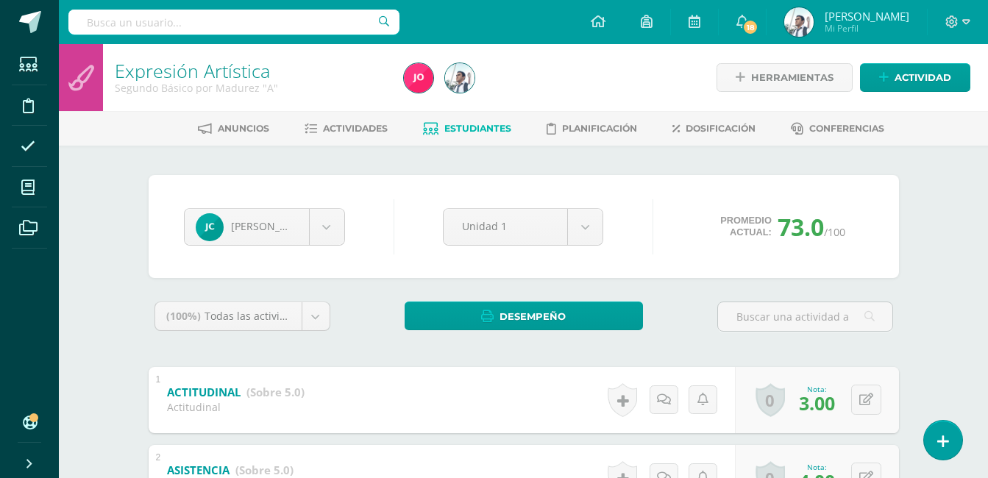
click at [392, 175] on div "Jazmín Colindres Iris Avila Edgar Charuc Jóse Chuni Jazmín Colindres Kimberli G…" at bounding box center [524, 226] width 750 height 103
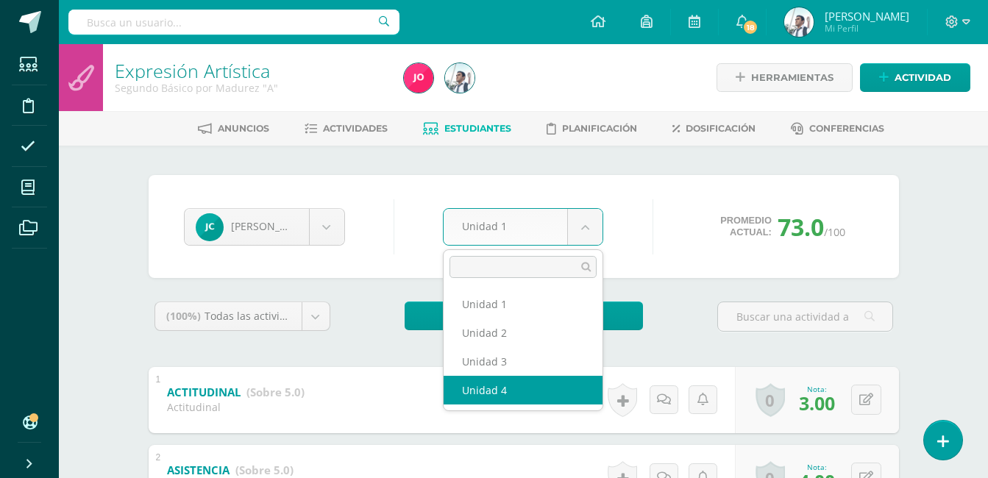
select select "Unidad 4"
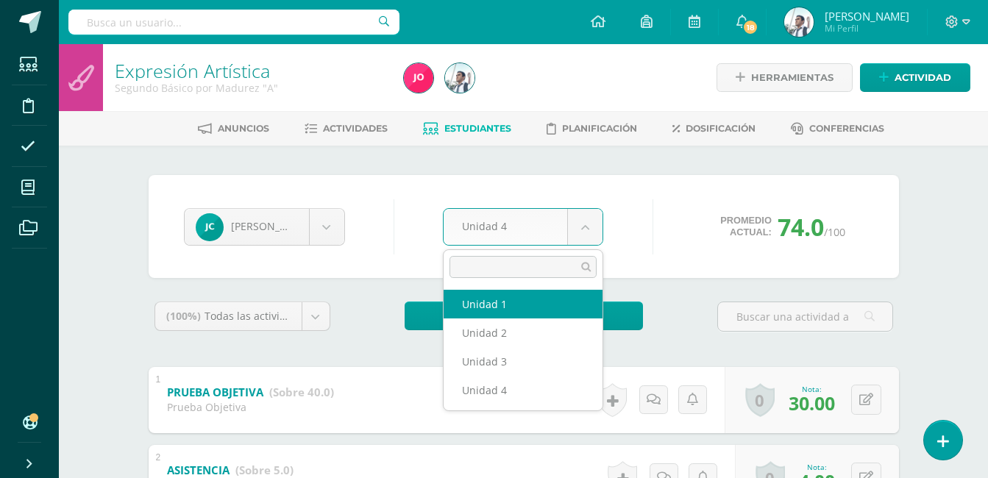
select select "Unidad 1"
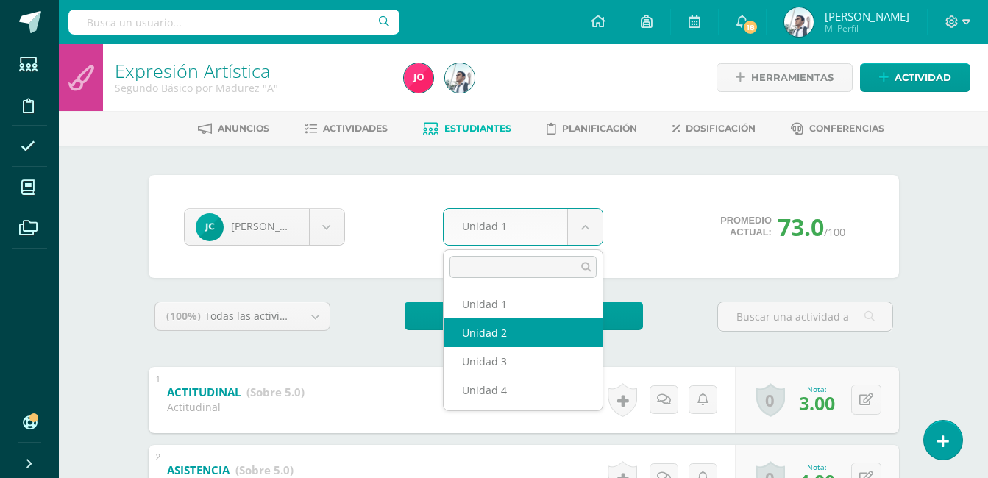
select select "Unidad 2"
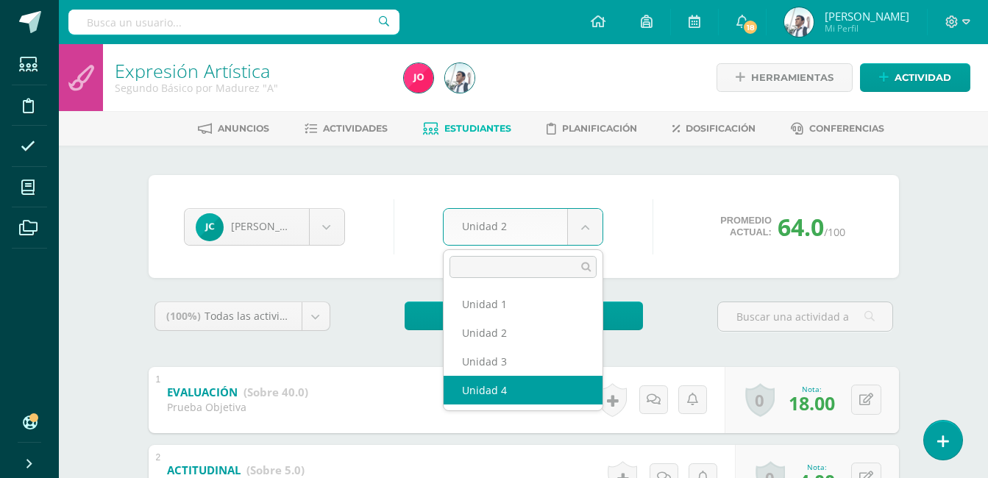
select select "Unidad 4"
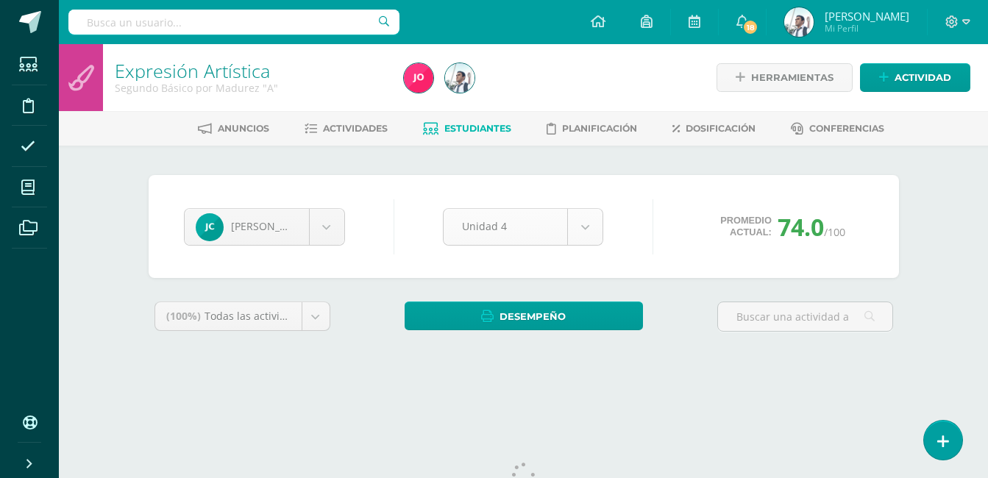
click at [531, 232] on body "Estudiantes Disciplina Asistencia Mis cursos Archivos Soporte Ayuda Reportar un…" at bounding box center [494, 198] width 988 height 396
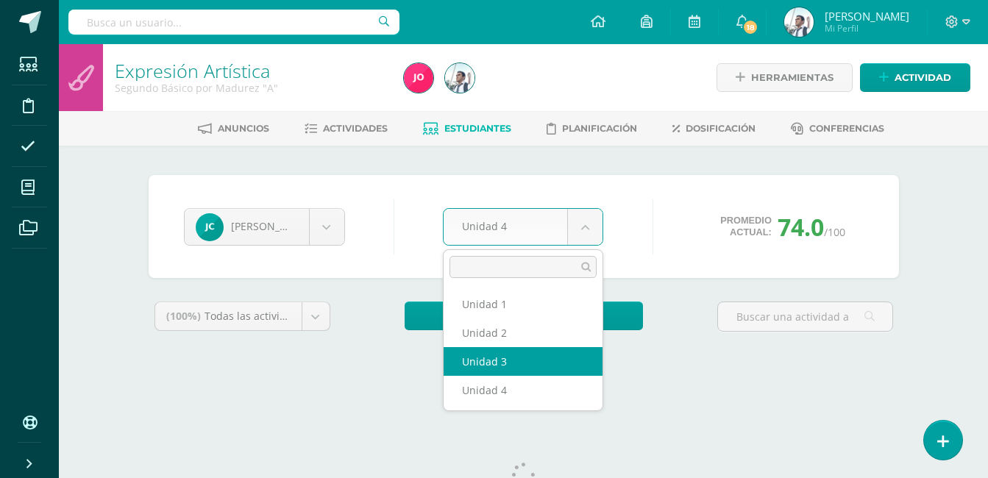
select select "Unidad 3"
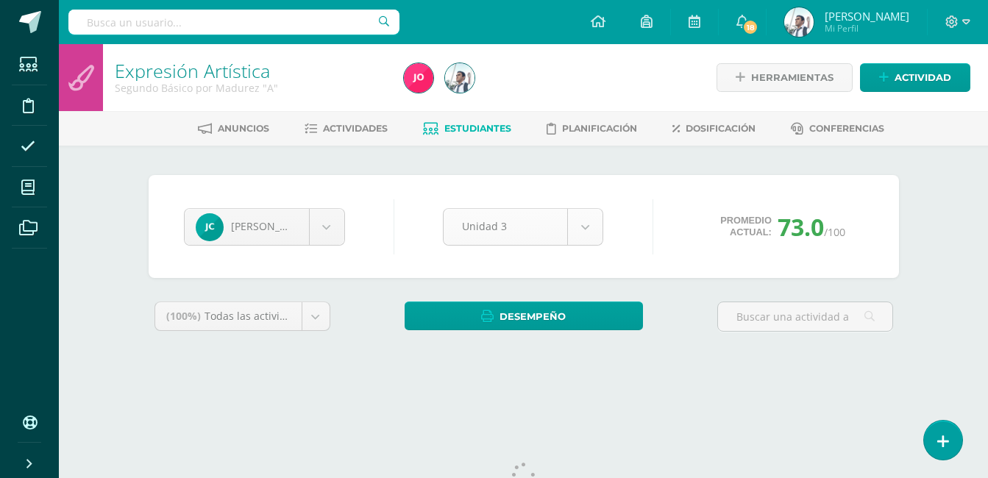
click at [546, 225] on body "Estudiantes Disciplina Asistencia Mis cursos Archivos Soporte Ayuda Reportar un…" at bounding box center [494, 198] width 988 height 396
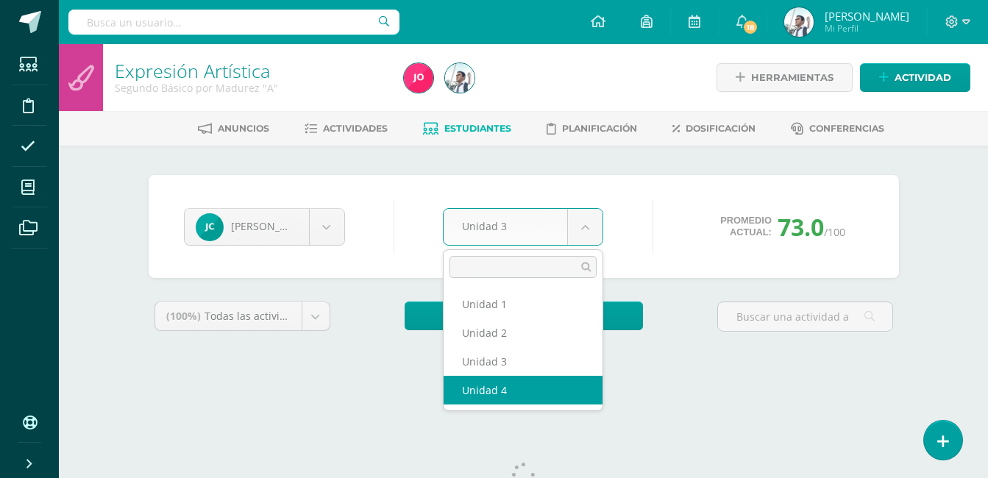
select select "Unidad 4"
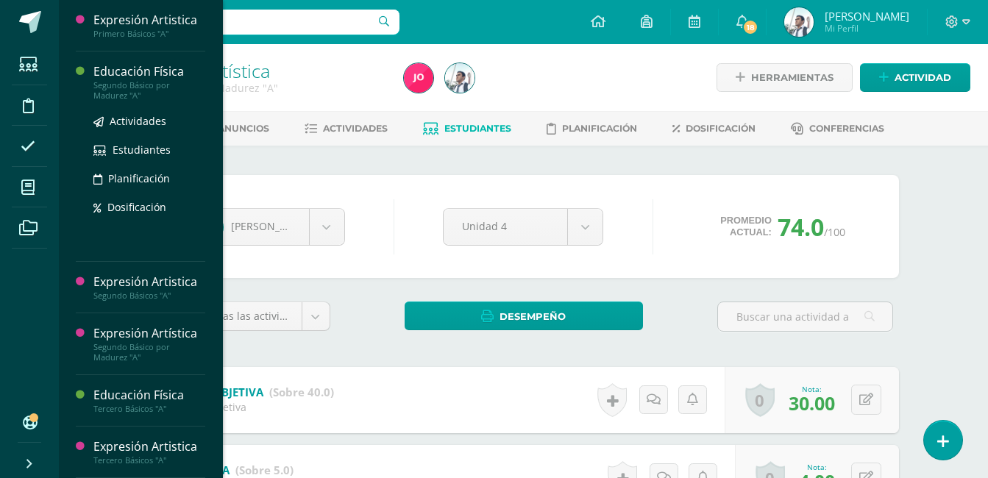
click at [160, 71] on div "Educación Física" at bounding box center [149, 71] width 112 height 17
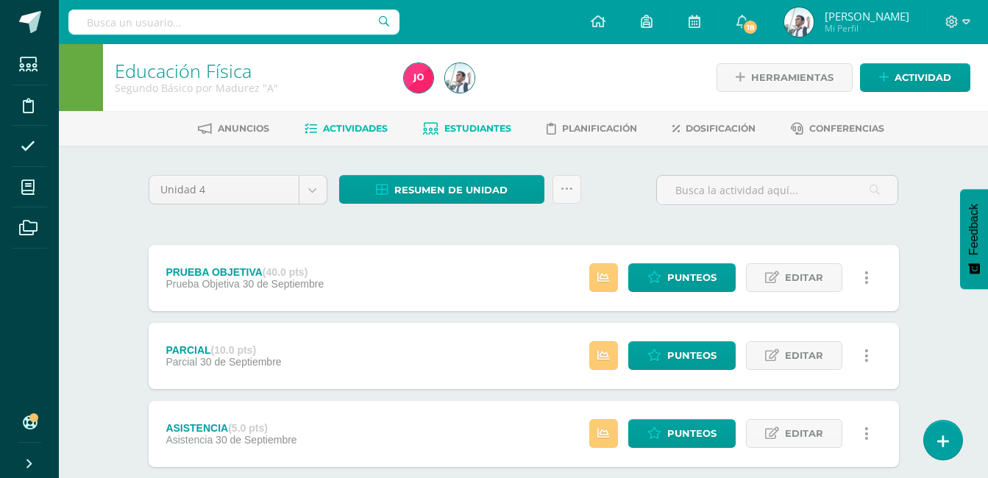
click at [489, 124] on span "Estudiantes" at bounding box center [477, 128] width 67 height 11
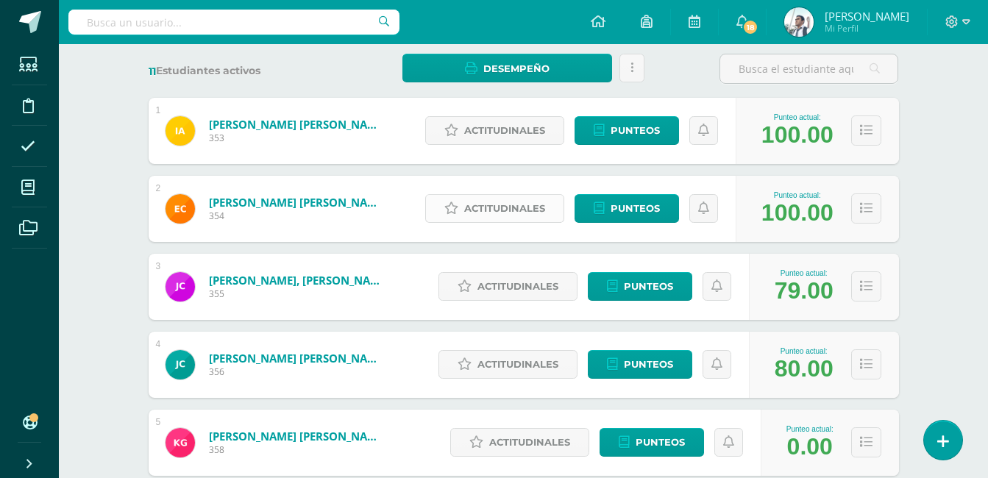
scroll to position [226, 0]
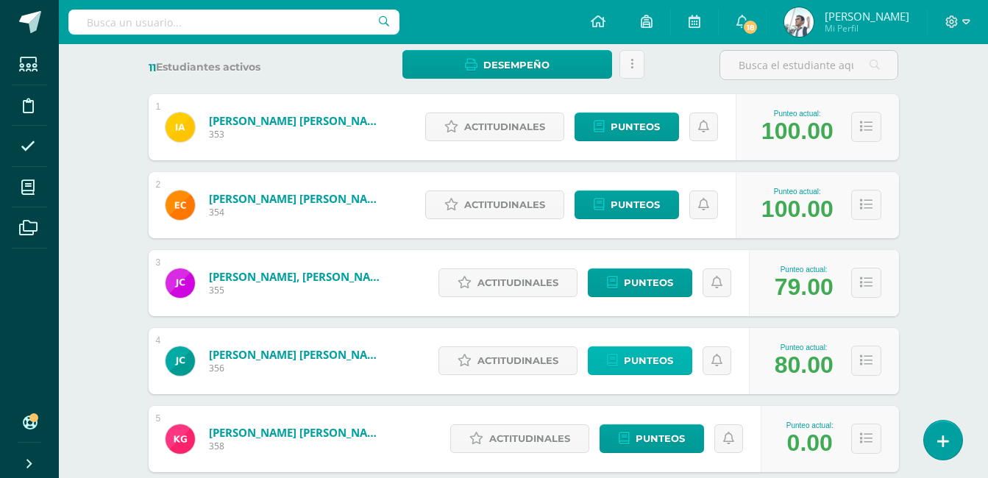
click at [634, 359] on span "Punteos" at bounding box center [648, 360] width 49 height 27
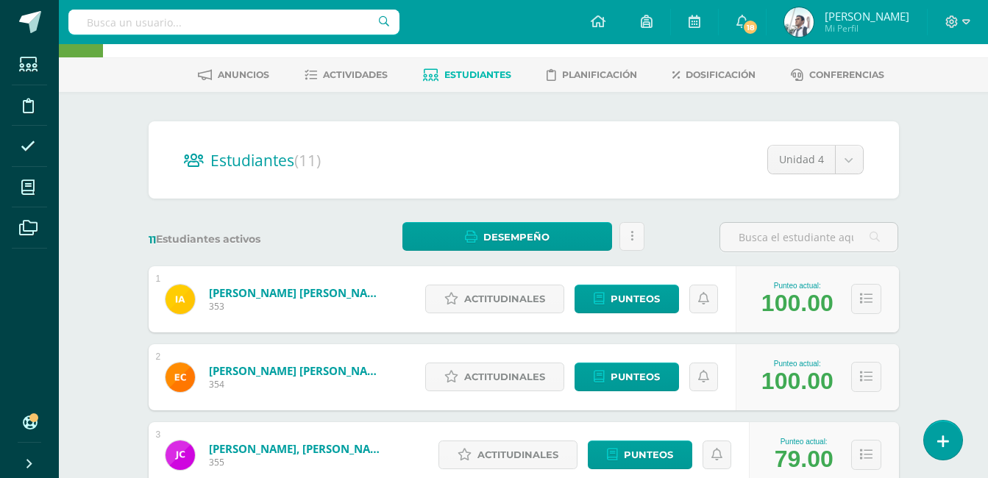
scroll to position [0, 0]
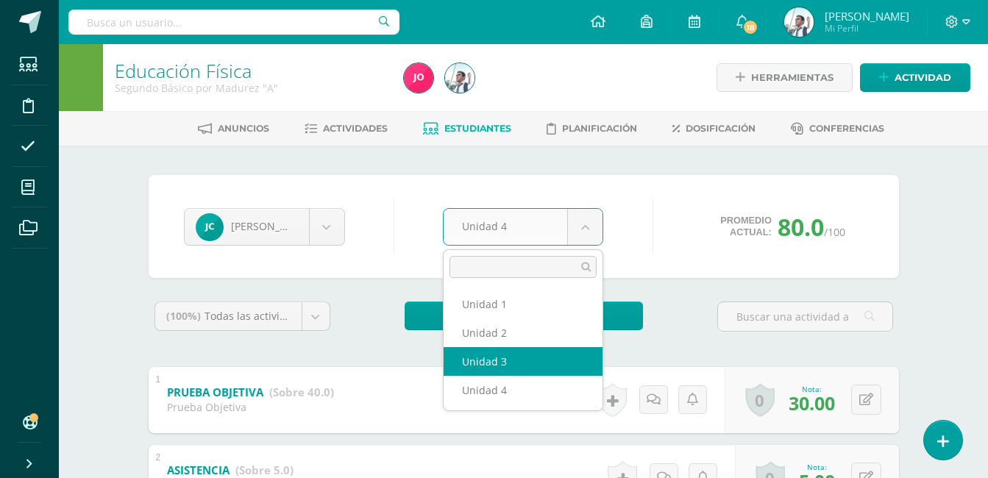
select select "Unidad 3"
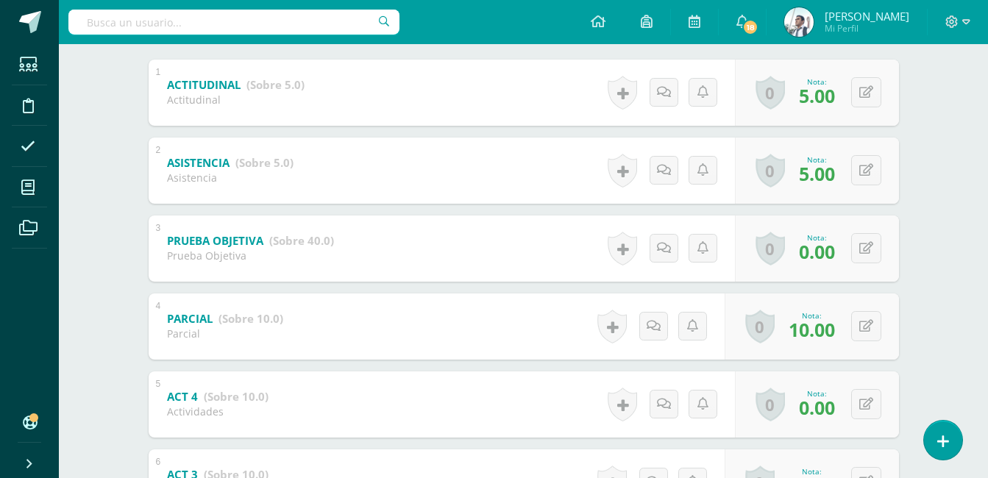
scroll to position [599, 0]
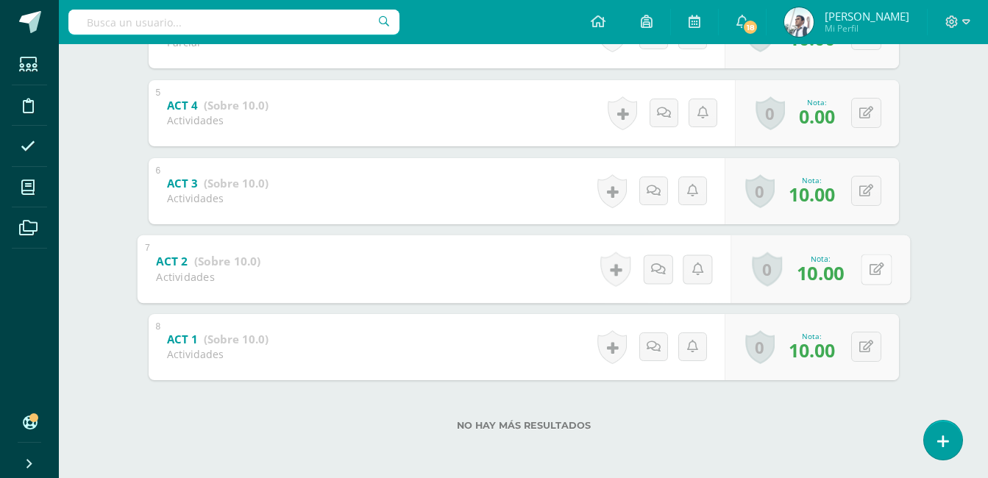
click at [860, 273] on button at bounding box center [875, 269] width 31 height 31
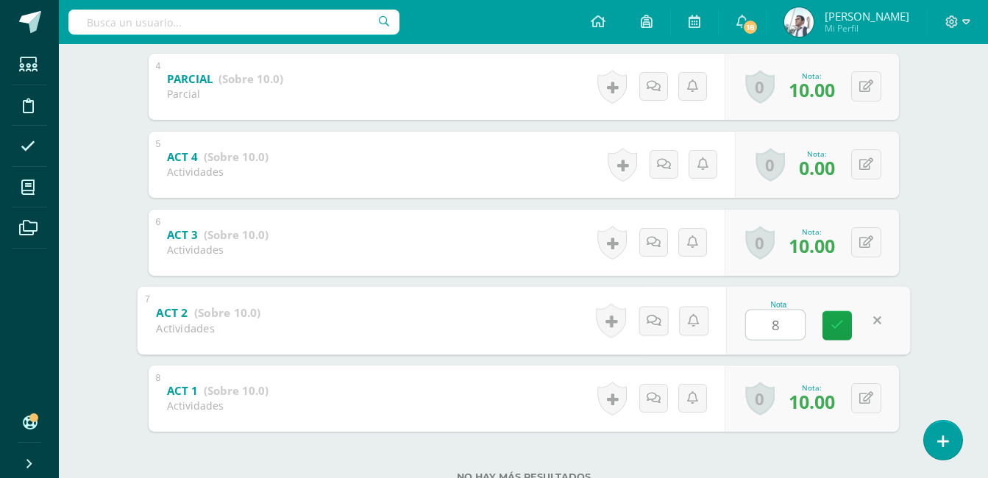
scroll to position [539, 0]
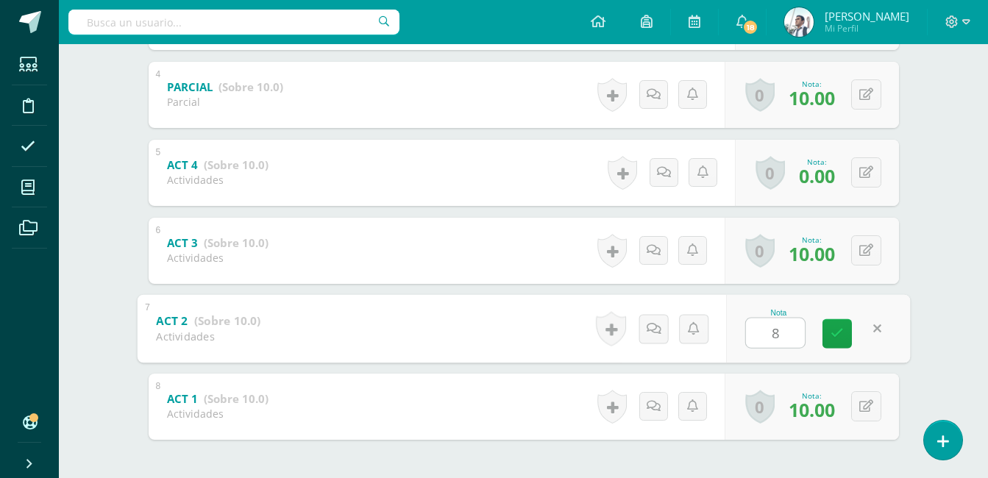
type input "8"
click at [865, 234] on div "0 Logros Logros obtenidos Aún no hay logros agregados Nota: 10.00" at bounding box center [811, 251] width 174 height 66
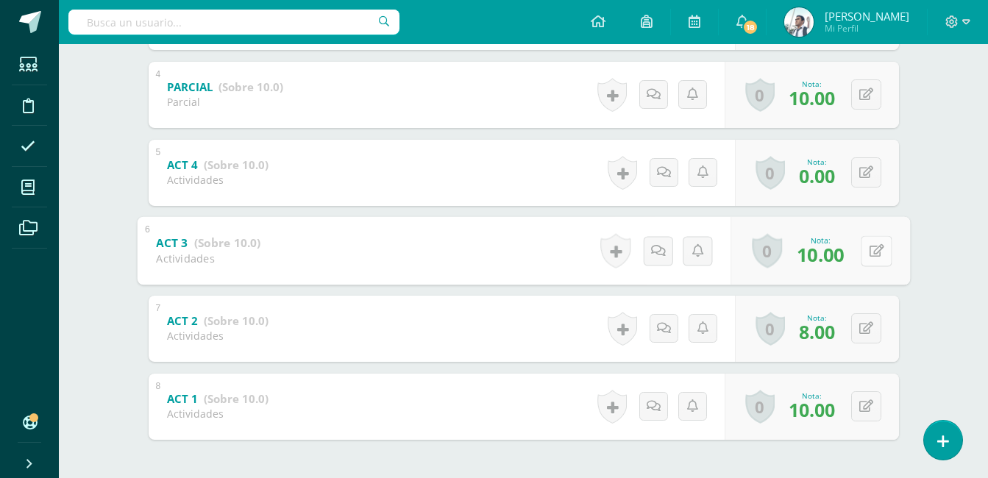
click at [868, 250] on icon at bounding box center [875, 250] width 15 height 13
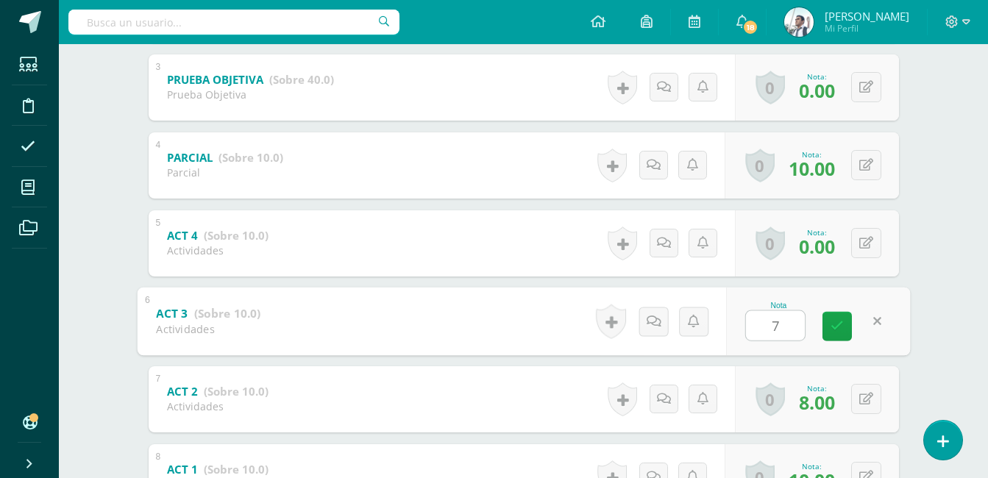
scroll to position [468, 0]
type input "7"
click at [868, 247] on icon at bounding box center [866, 244] width 14 height 13
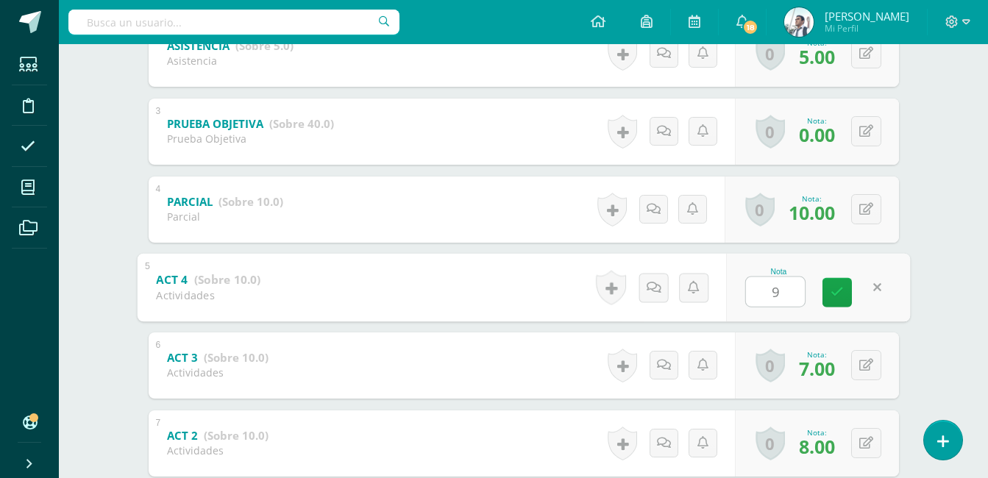
scroll to position [413, 0]
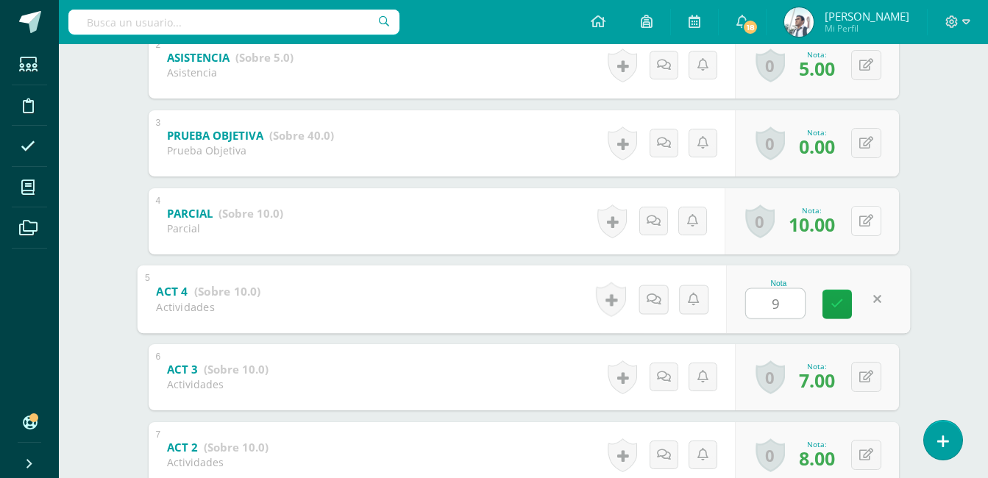
type input "9"
click at [868, 215] on icon at bounding box center [866, 221] width 14 height 13
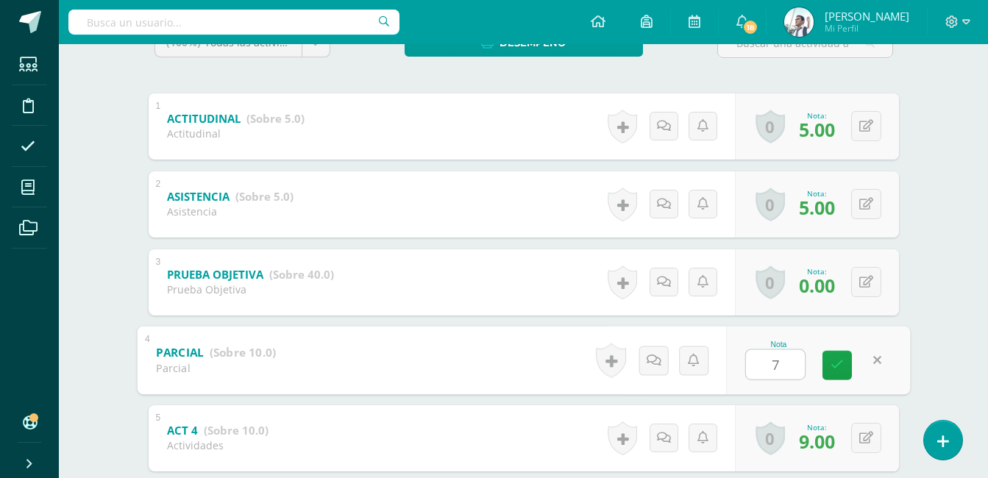
scroll to position [273, 0]
type input "7"
click at [870, 132] on icon at bounding box center [866, 127] width 14 height 13
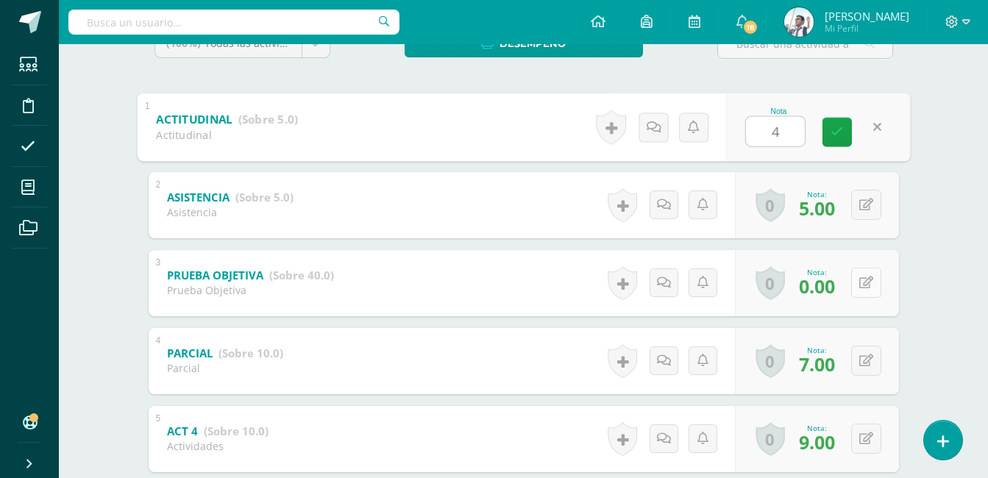
type input "4"
click at [871, 285] on icon at bounding box center [866, 282] width 14 height 13
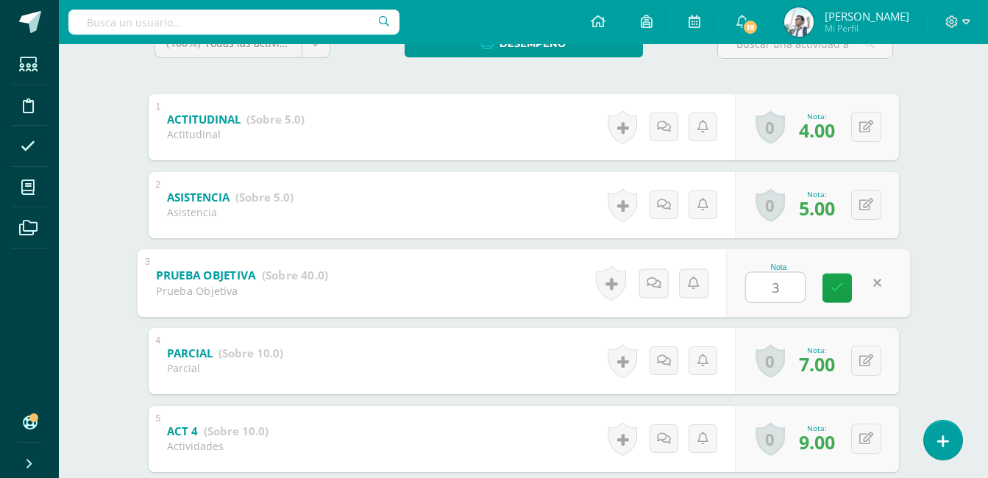
type input "30"
click at [836, 287] on icon at bounding box center [836, 288] width 13 height 13
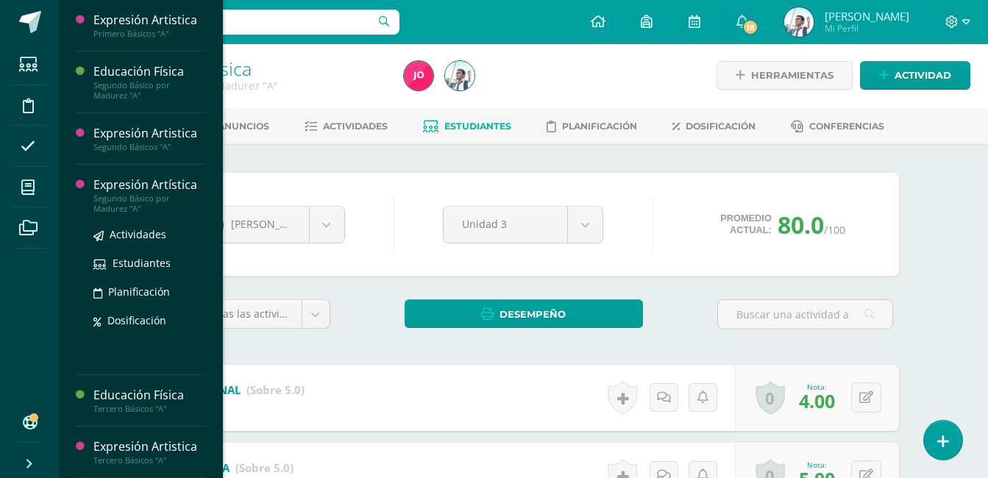
click at [182, 190] on div "Expresión Artística" at bounding box center [149, 184] width 112 height 17
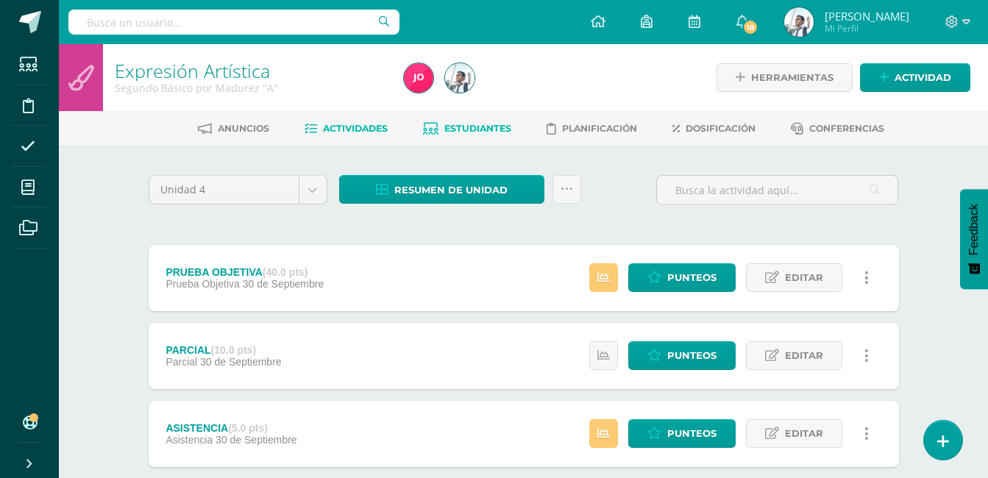
click at [474, 129] on span "Estudiantes" at bounding box center [477, 128] width 67 height 11
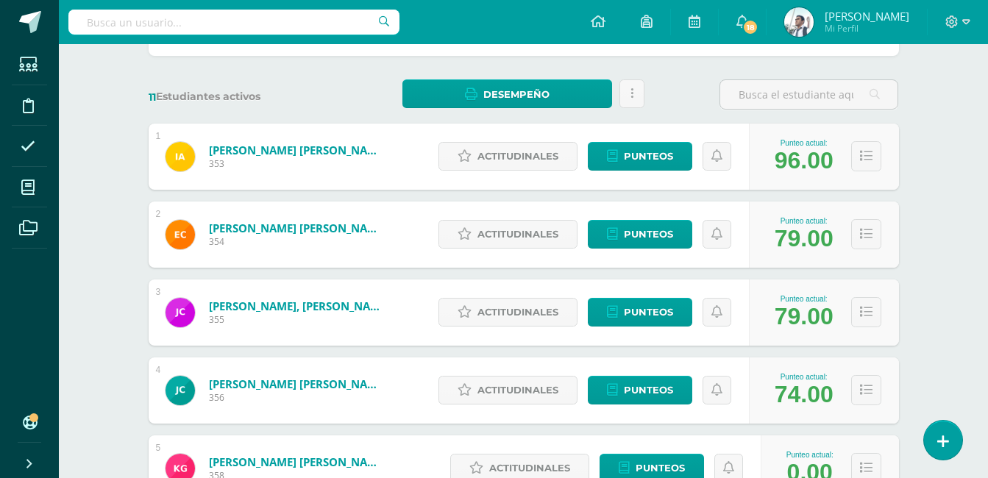
scroll to position [197, 0]
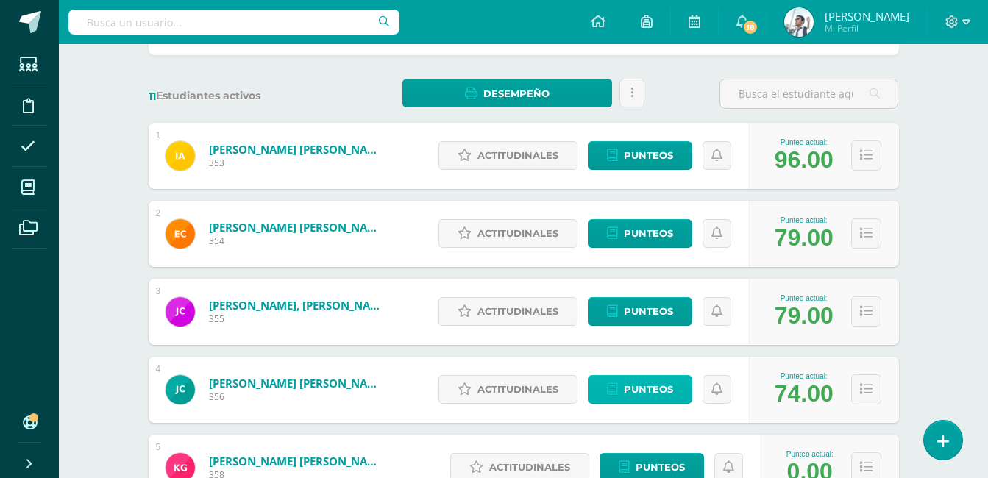
click at [638, 393] on span "Punteos" at bounding box center [648, 389] width 49 height 27
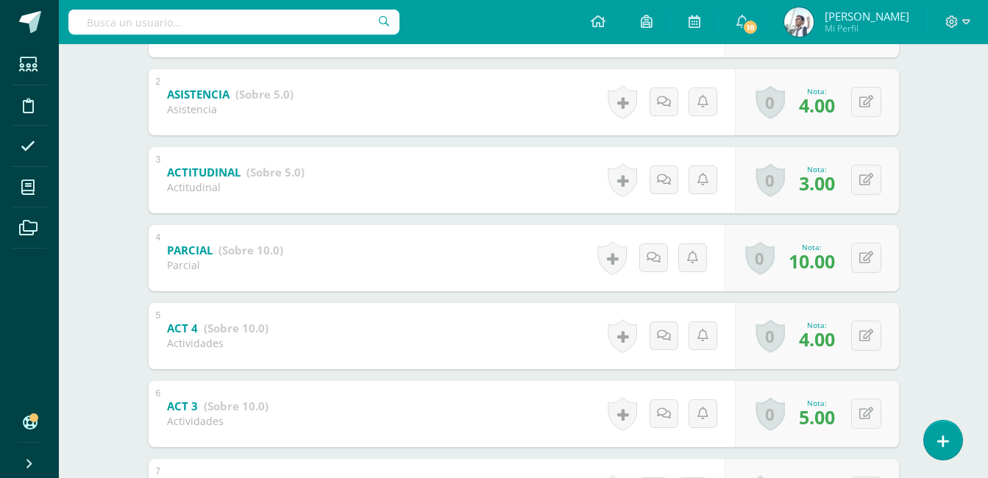
scroll to position [381, 0]
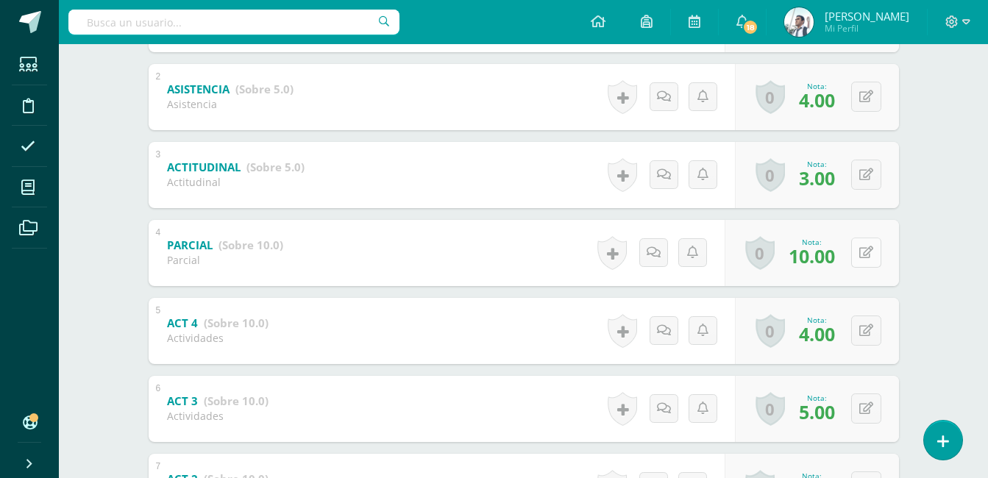
click at [866, 260] on button at bounding box center [866, 253] width 30 height 30
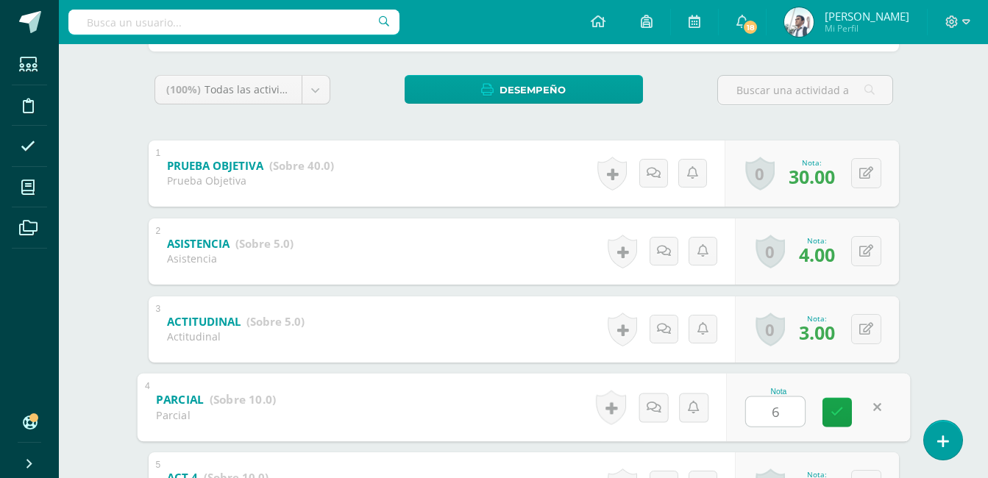
scroll to position [211, 0]
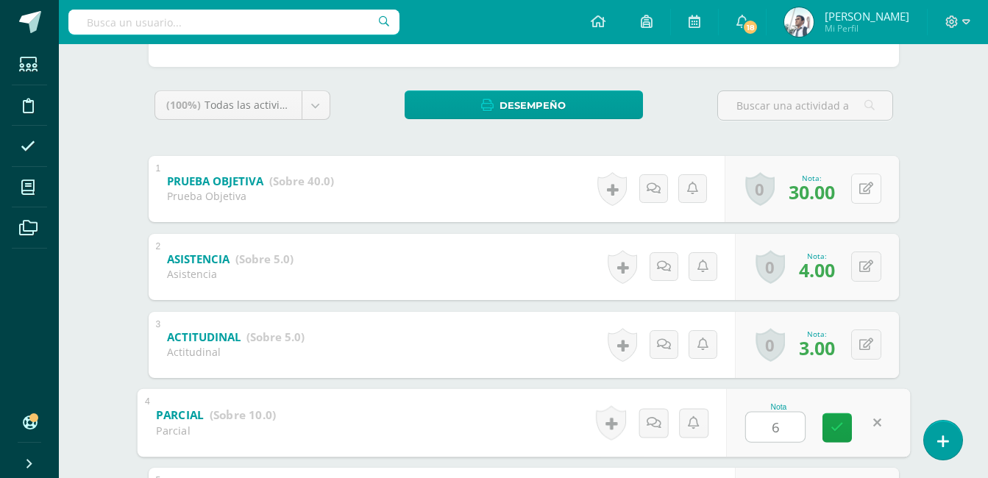
type input "6"
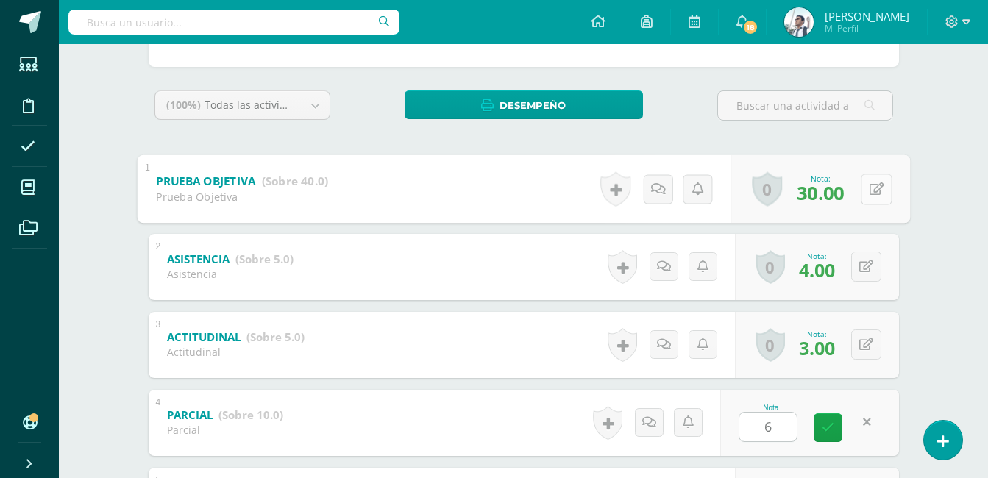
click at [872, 177] on button at bounding box center [875, 189] width 31 height 31
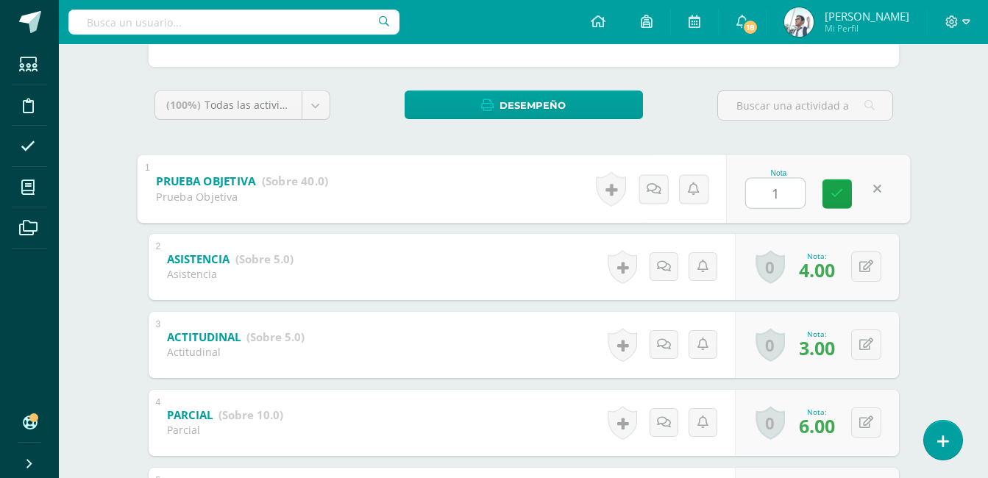
type input "18"
click at [849, 187] on link at bounding box center [836, 193] width 29 height 29
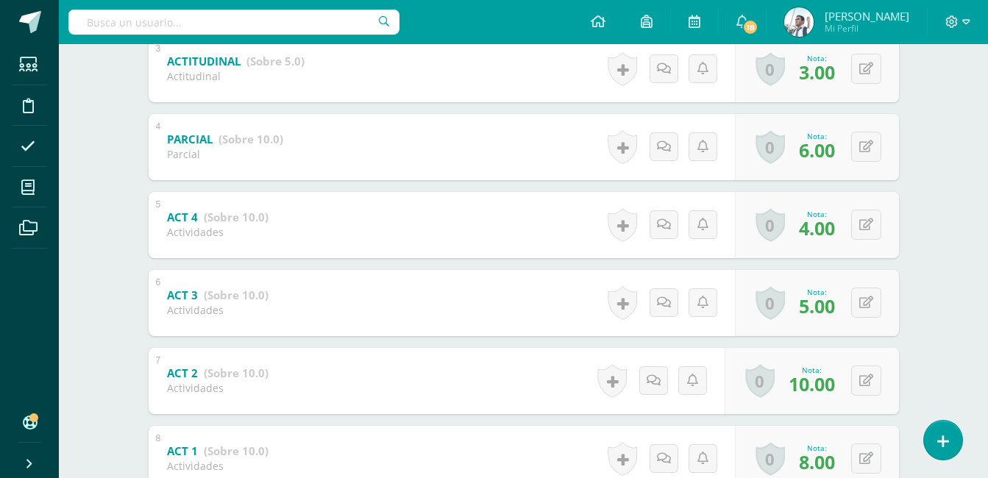
scroll to position [599, 0]
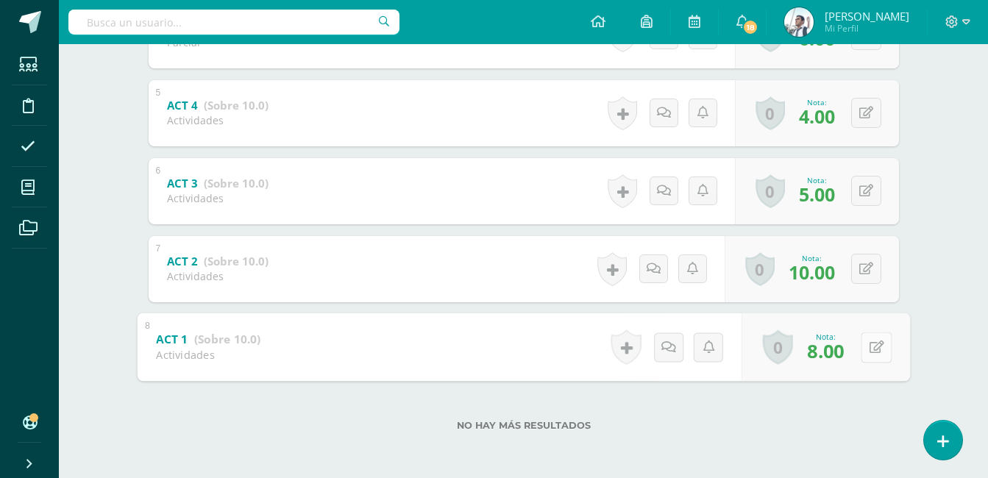
click at [861, 345] on button at bounding box center [875, 347] width 31 height 31
type input "5"
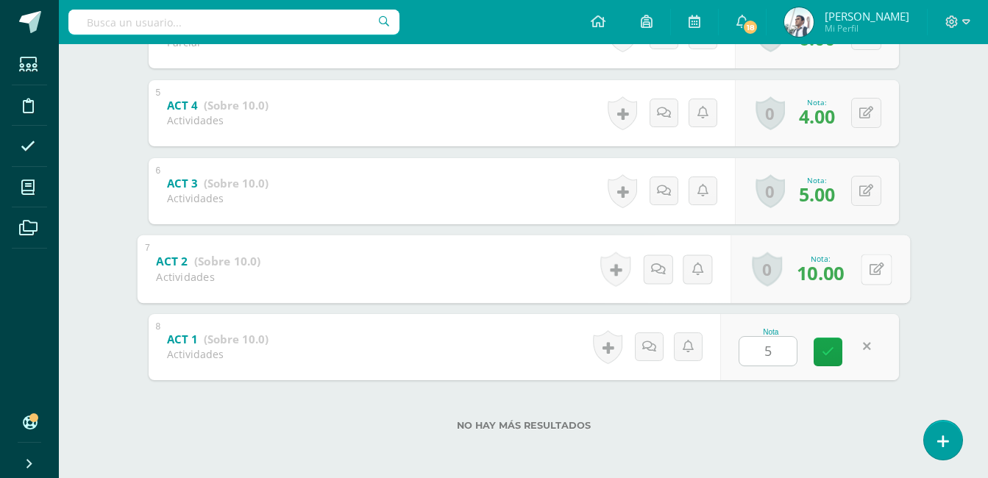
click at [860, 270] on button at bounding box center [875, 269] width 31 height 31
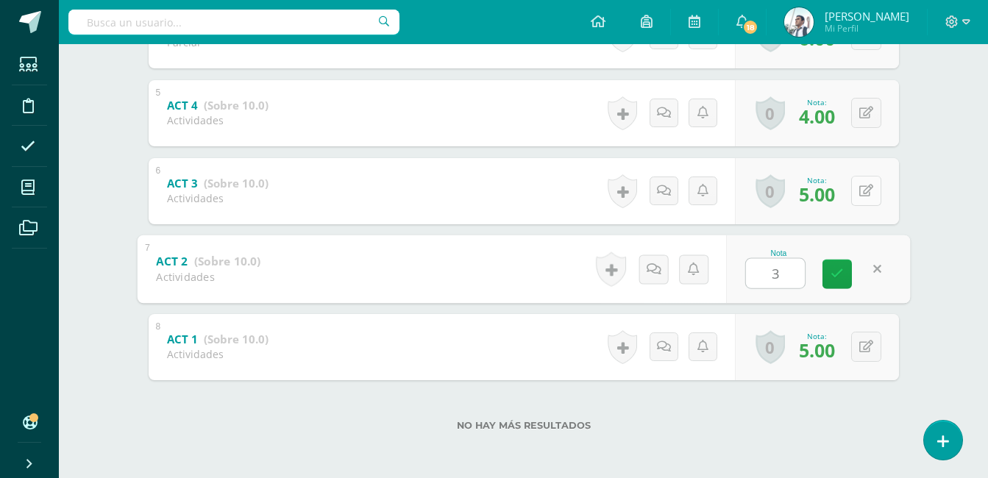
type input "3"
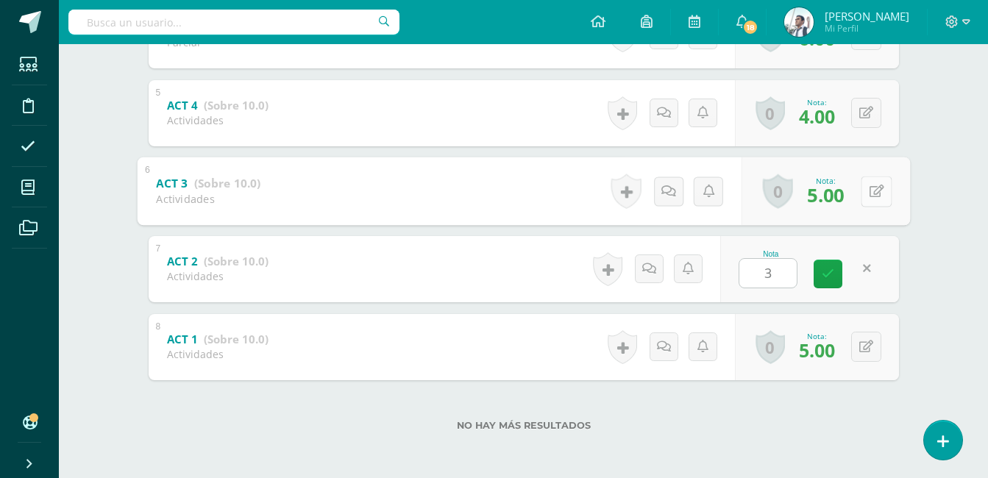
click at [870, 193] on icon at bounding box center [875, 191] width 15 height 13
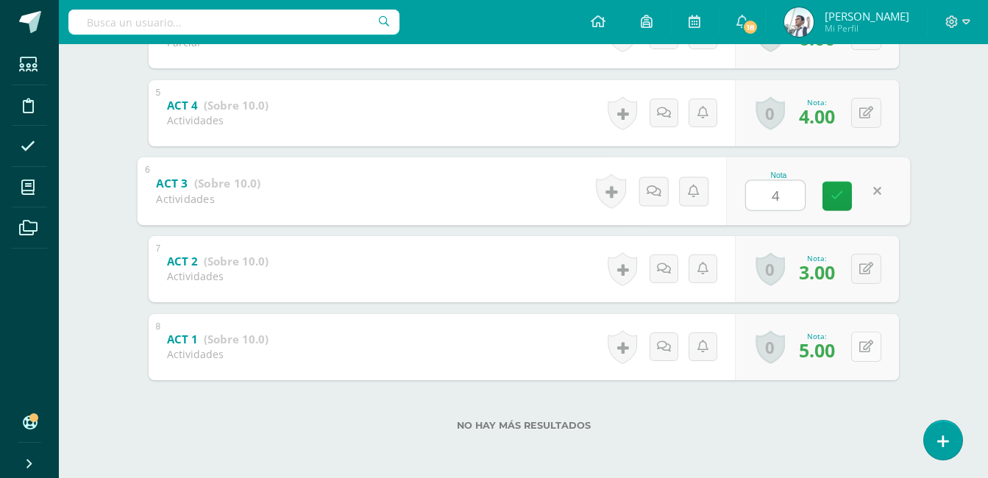
type input "4"
click at [866, 344] on button at bounding box center [866, 347] width 30 height 30
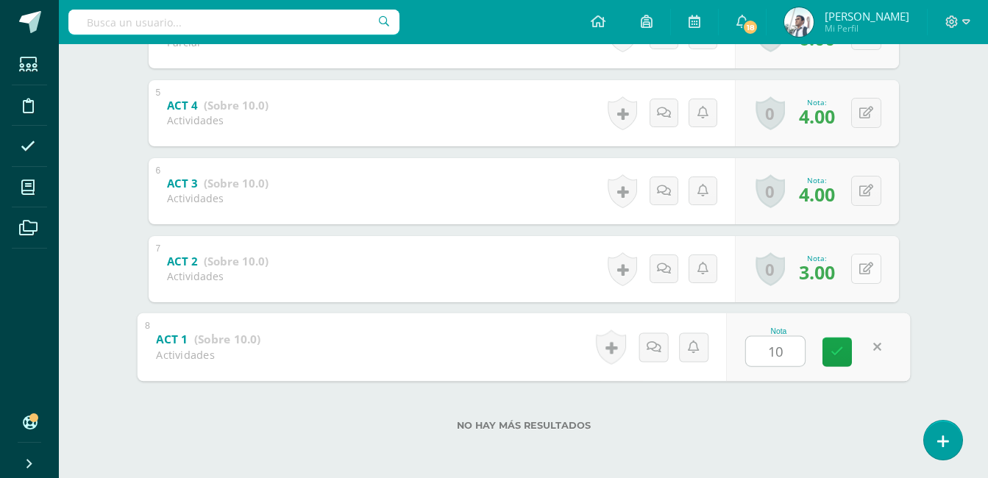
type input "10"
click at [866, 279] on button at bounding box center [866, 269] width 30 height 30
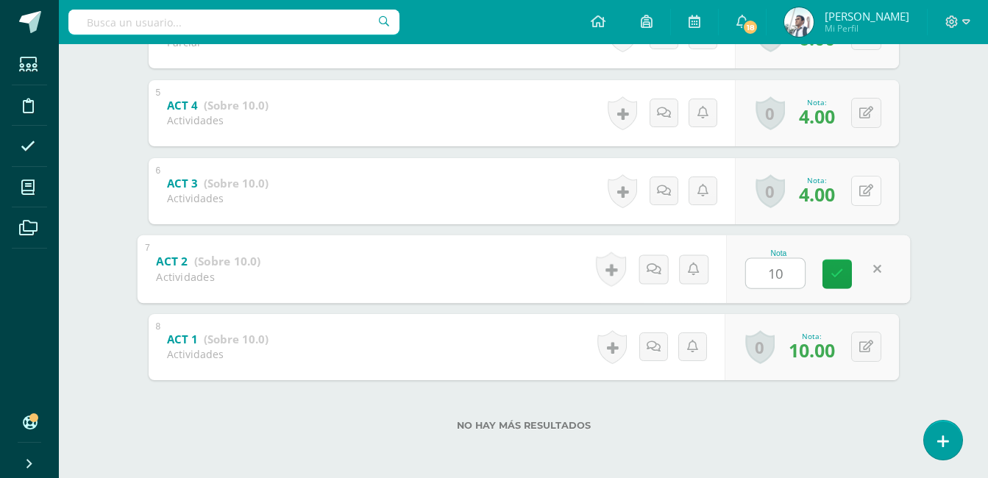
type input "10"
click at [873, 194] on button at bounding box center [866, 191] width 30 height 30
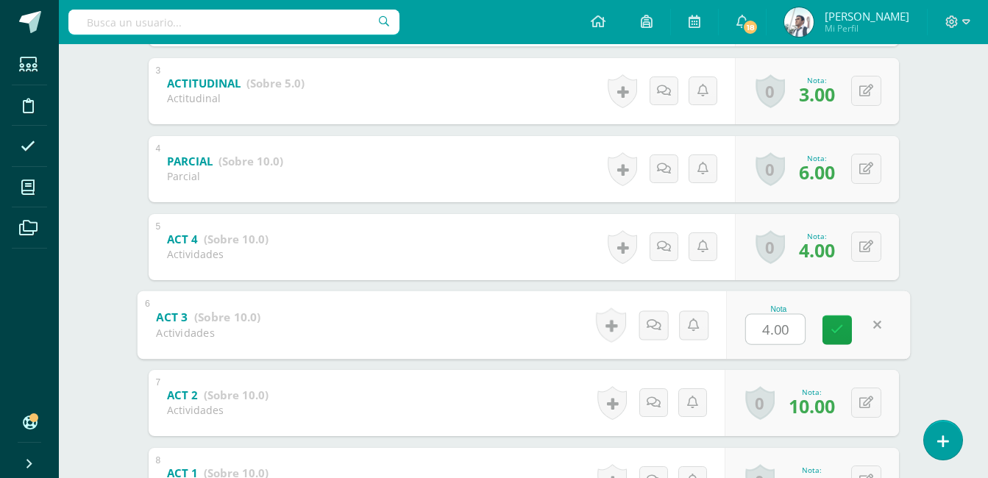
scroll to position [465, 0]
click at [836, 336] on link at bounding box center [836, 328] width 29 height 29
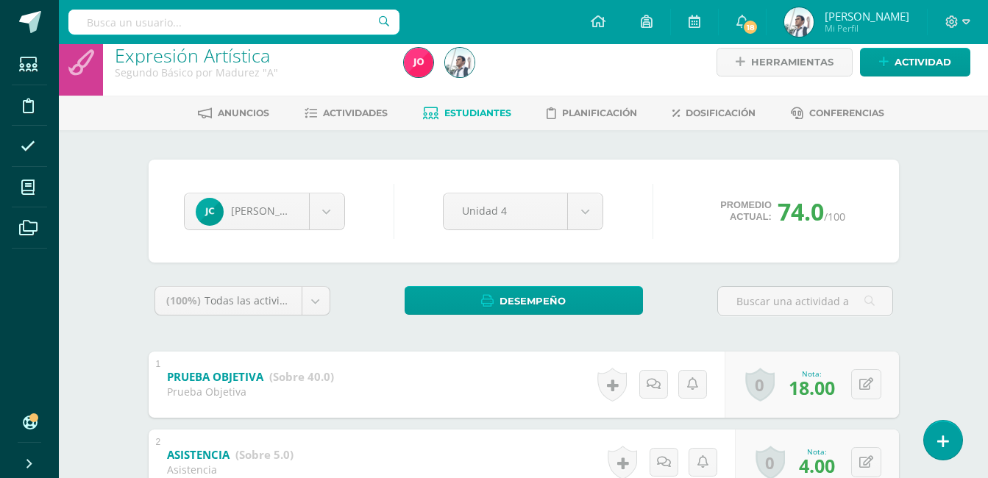
scroll to position [0, 0]
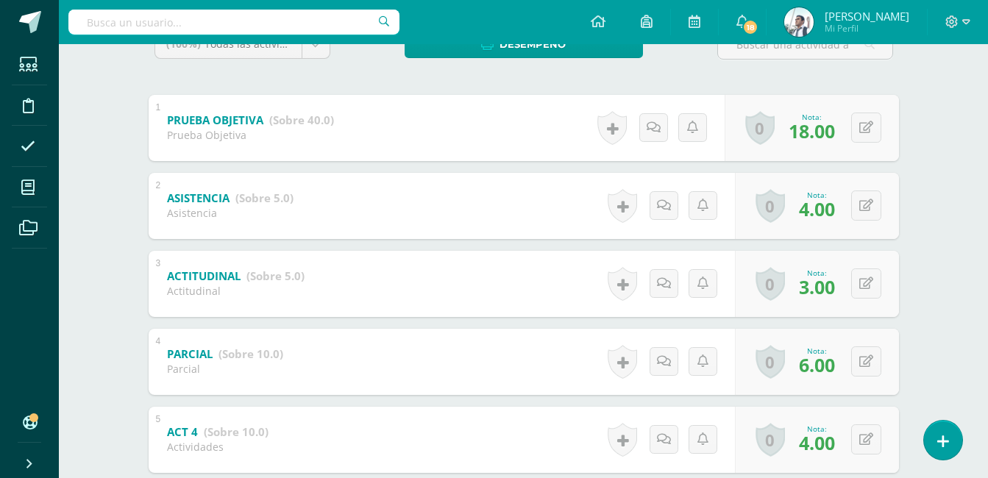
scroll to position [340, 0]
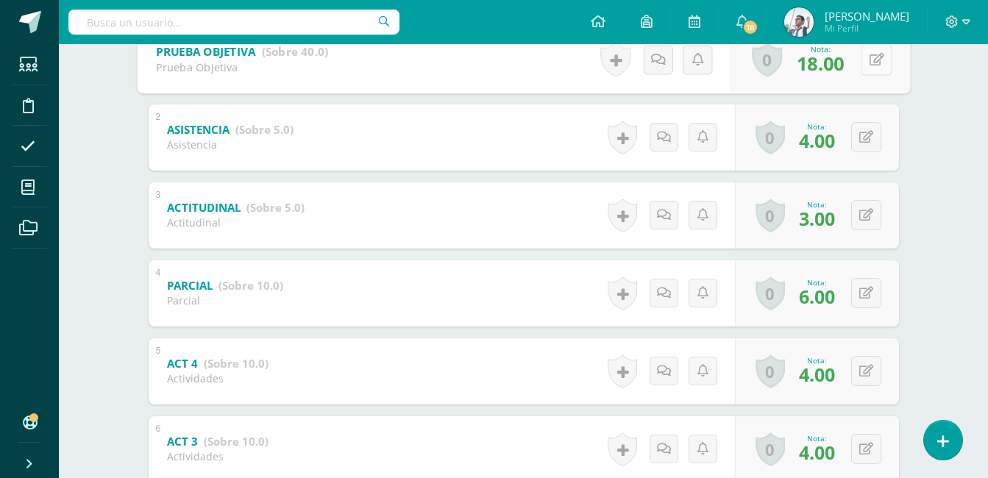
click at [868, 62] on icon at bounding box center [875, 59] width 15 height 13
type input "24"
click at [825, 68] on link at bounding box center [836, 63] width 29 height 29
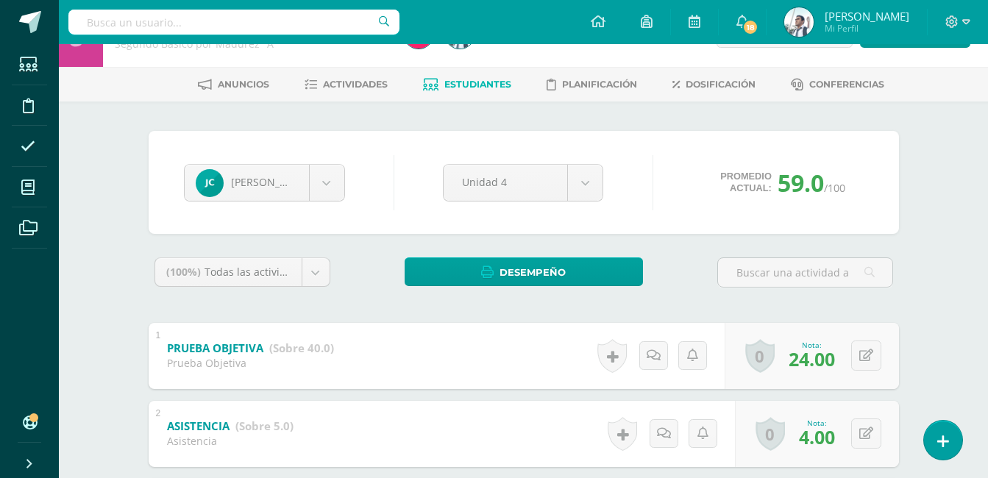
scroll to position [0, 0]
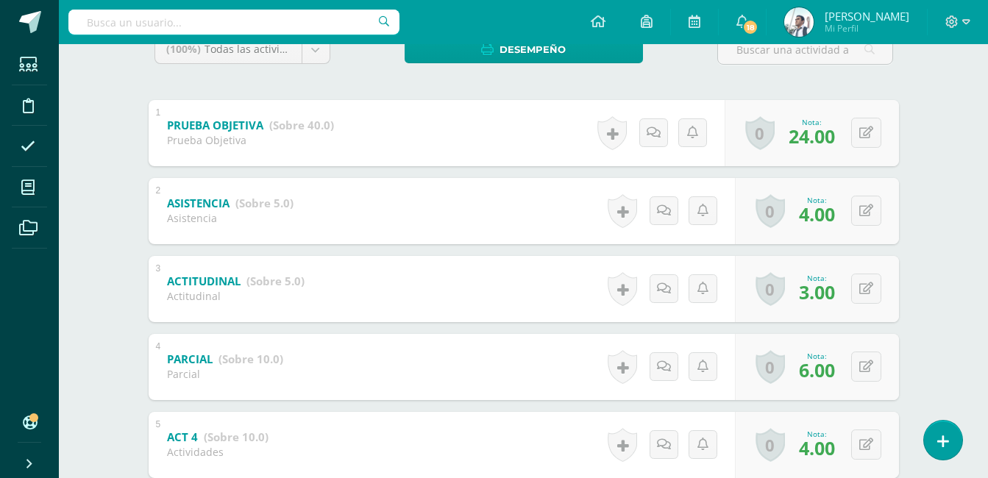
scroll to position [268, 0]
click at [868, 135] on icon at bounding box center [866, 132] width 14 height 13
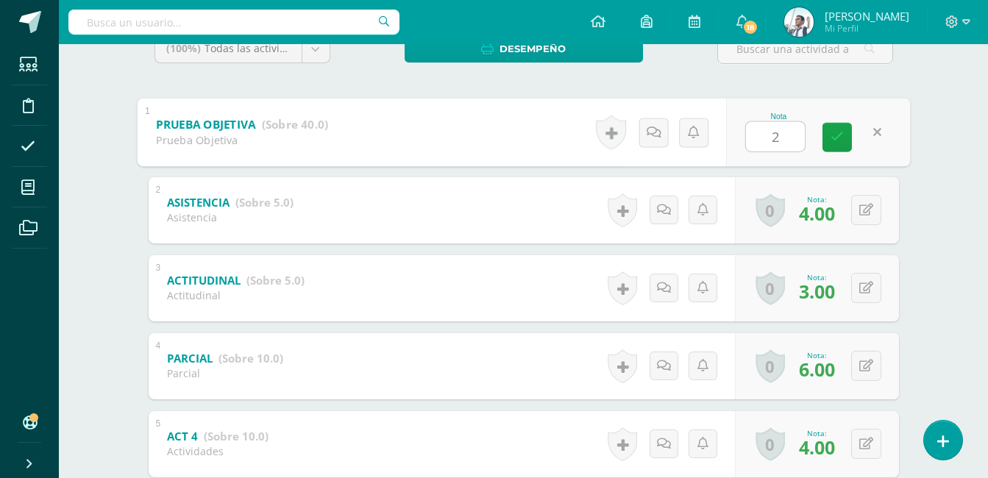
type input "23"
click at [849, 135] on link at bounding box center [836, 136] width 29 height 29
